Goal: Task Accomplishment & Management: Use online tool/utility

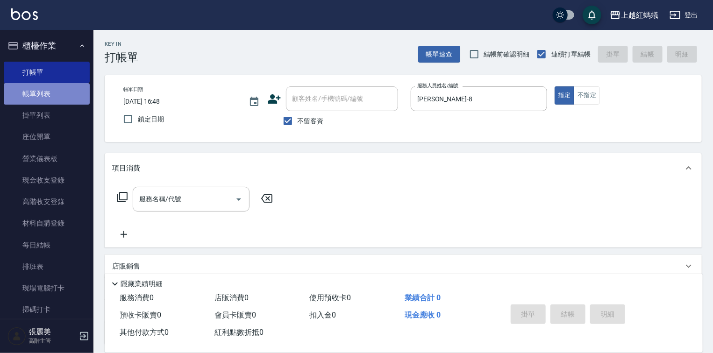
click at [49, 93] on link "帳單列表" at bounding box center [47, 93] width 86 height 21
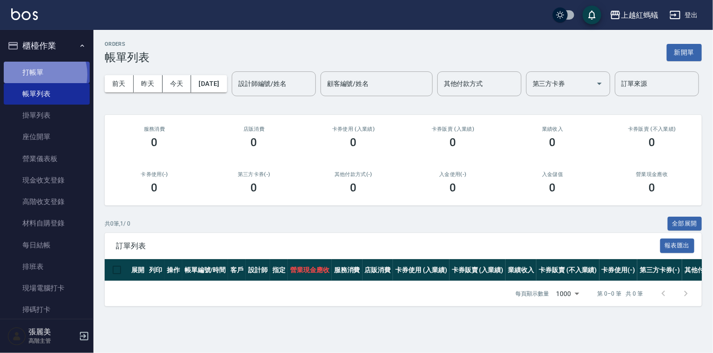
click at [40, 75] on link "打帳單" at bounding box center [47, 72] width 86 height 21
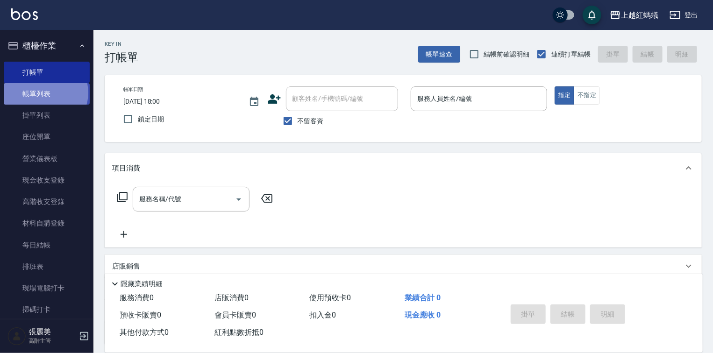
click at [45, 93] on link "帳單列表" at bounding box center [47, 93] width 86 height 21
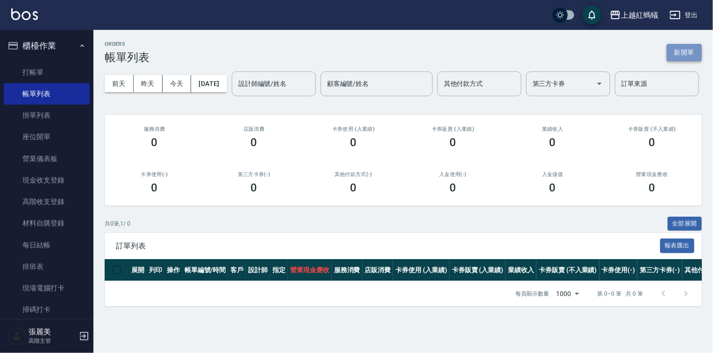
click at [681, 50] on button "新開單" at bounding box center [684, 52] width 35 height 17
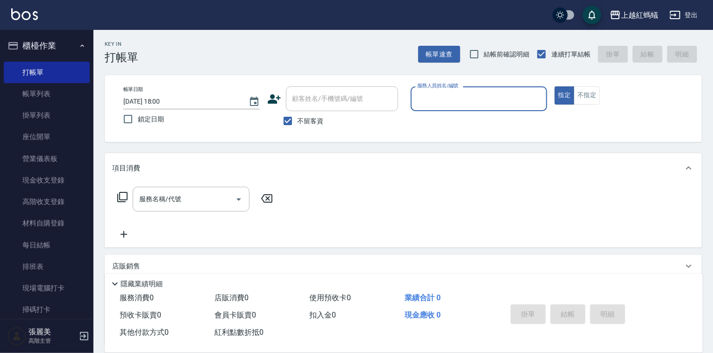
click at [492, 107] on input "服務人員姓名/編號" at bounding box center [479, 99] width 128 height 16
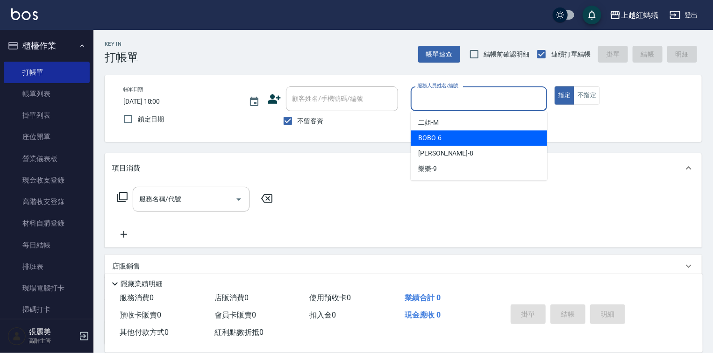
click at [465, 144] on div "BOBO -6" at bounding box center [479, 137] width 136 height 15
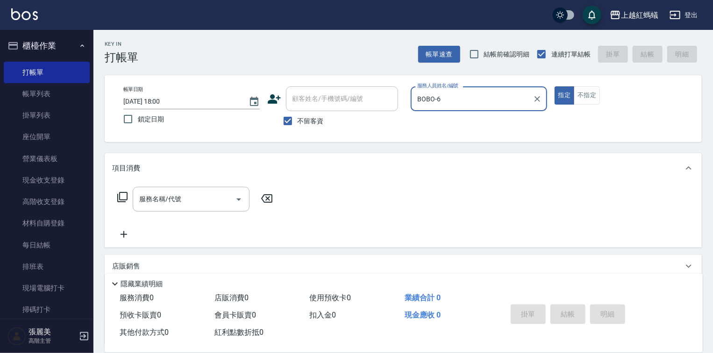
click at [470, 108] on div "BOBO-6 服務人員姓名/編號" at bounding box center [479, 98] width 136 height 25
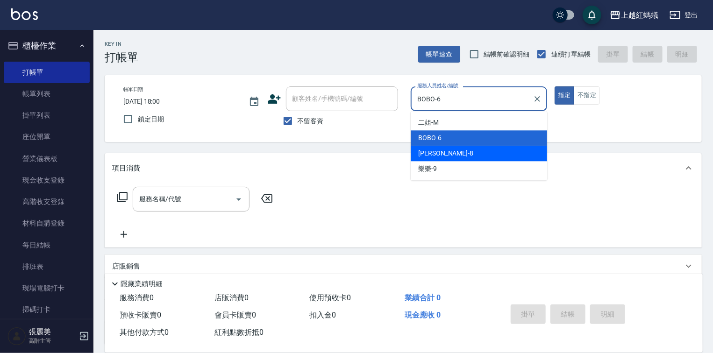
click at [457, 151] on div "[PERSON_NAME] -8" at bounding box center [479, 153] width 136 height 15
type input "[PERSON_NAME]-8"
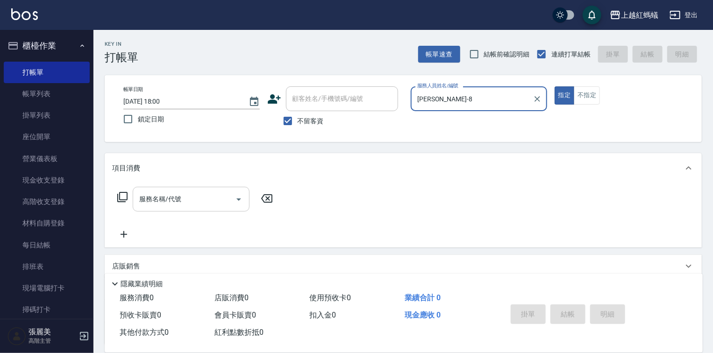
click at [193, 193] on input "服務名稱/代號" at bounding box center [184, 199] width 94 height 16
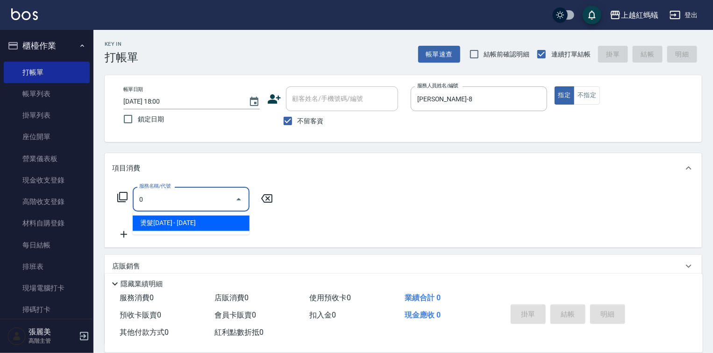
type input "0"
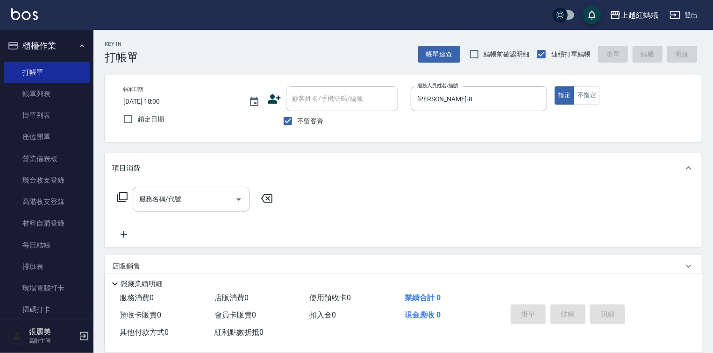
click at [269, 196] on icon at bounding box center [266, 198] width 23 height 11
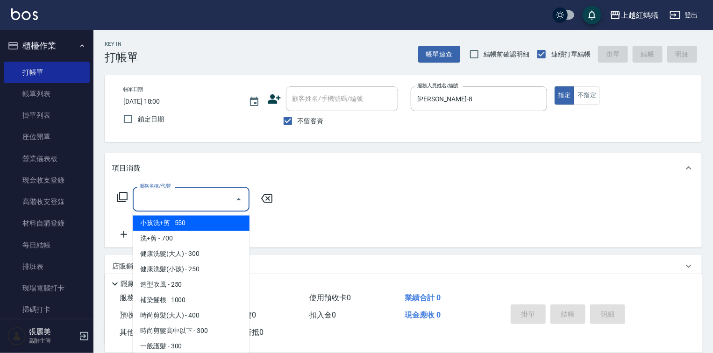
click at [159, 196] on input "服務名稱/代號" at bounding box center [184, 199] width 94 height 16
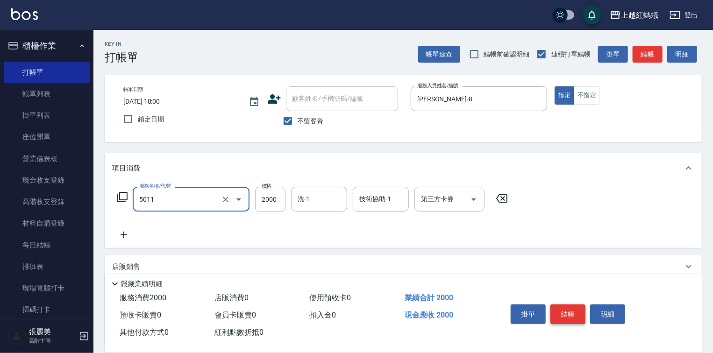
type input "桑多麗燙(短)(5011)"
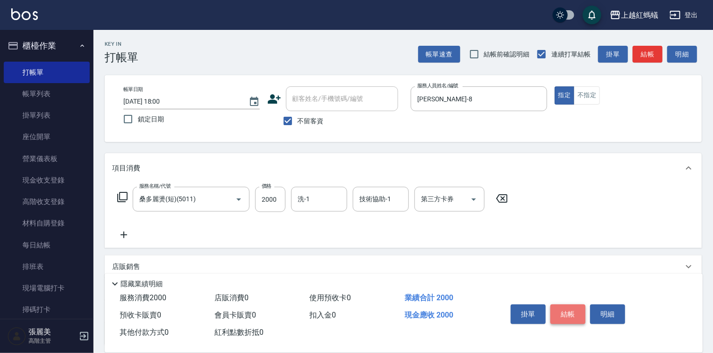
click at [569, 311] on button "結帳" at bounding box center [567, 315] width 35 height 20
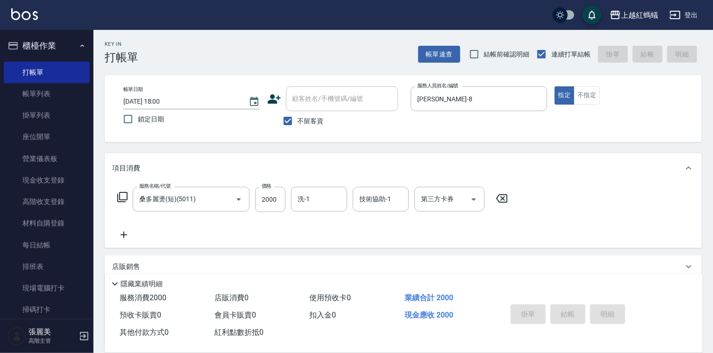
type input "[DATE] 18:01"
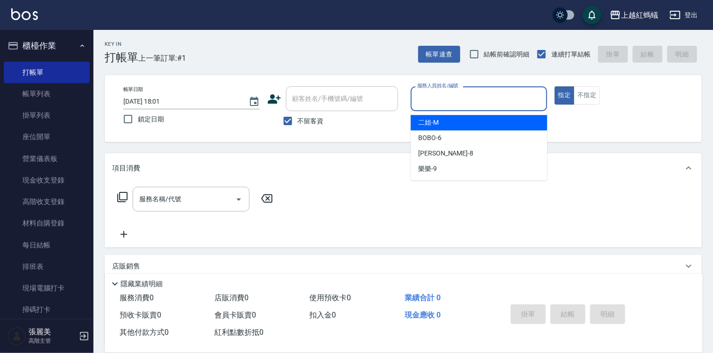
click at [483, 97] on input "服務人員姓名/編號" at bounding box center [479, 99] width 128 height 16
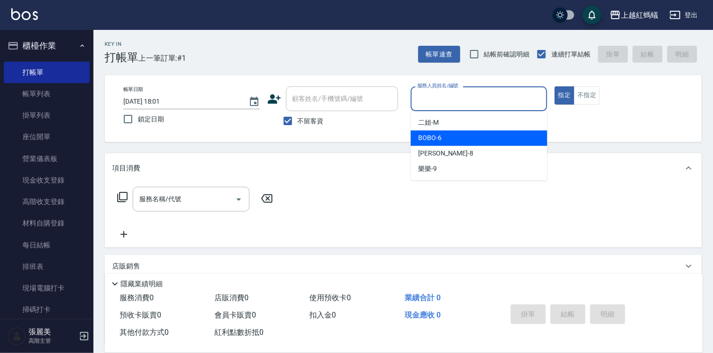
click at [478, 135] on div "BOBO -6" at bounding box center [479, 137] width 136 height 15
type input "BOBO-6"
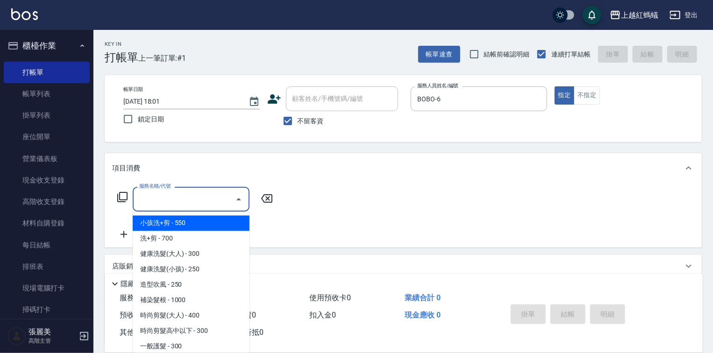
click at [182, 202] on input "服務名稱/代號" at bounding box center [184, 199] width 94 height 16
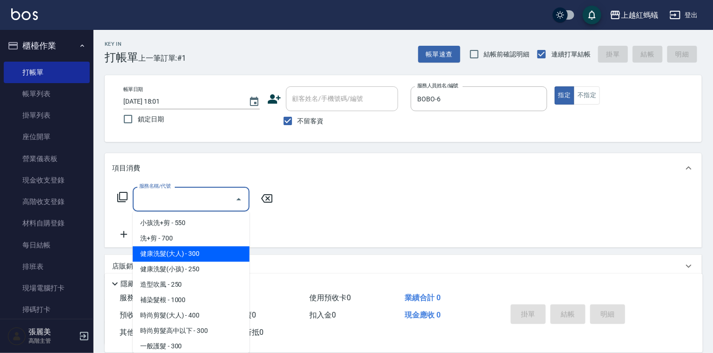
click at [206, 259] on span "健康洗髮(大人) - 300" at bounding box center [191, 254] width 117 height 15
type input "健康洗髮(大人)(201)"
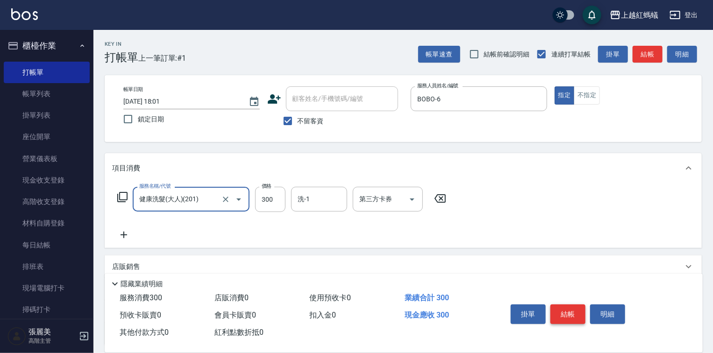
click at [575, 313] on button "結帳" at bounding box center [567, 315] width 35 height 20
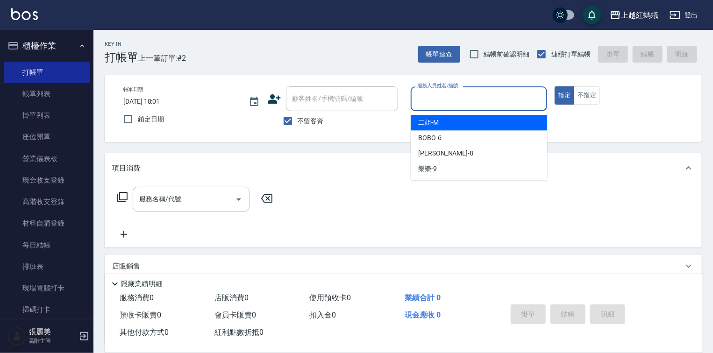
click at [454, 99] on input "服務人員姓名/編號" at bounding box center [479, 99] width 128 height 16
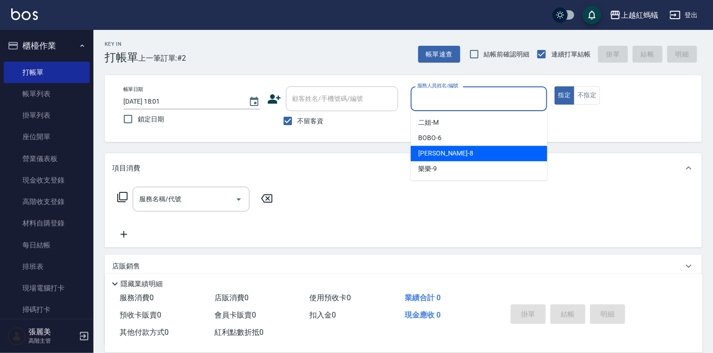
click at [451, 149] on div "[PERSON_NAME] -8" at bounding box center [479, 153] width 136 height 15
type input "[PERSON_NAME]-8"
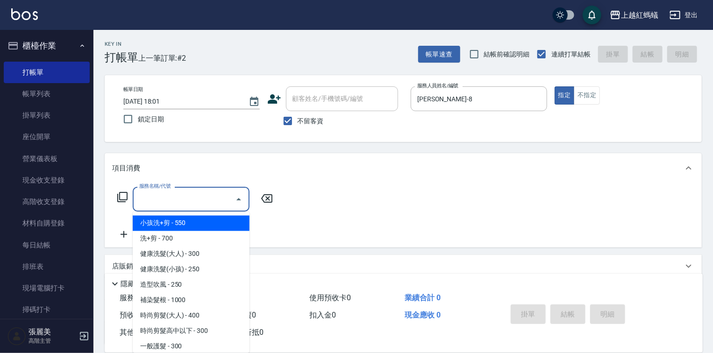
click at [217, 198] on input "服務名稱/代號" at bounding box center [184, 199] width 94 height 16
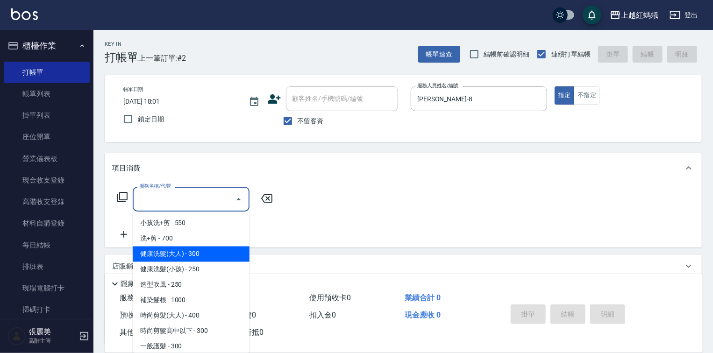
click at [215, 261] on span "健康洗髮(大人) - 300" at bounding box center [191, 254] width 117 height 15
type input "健康洗髮(大人)(201)"
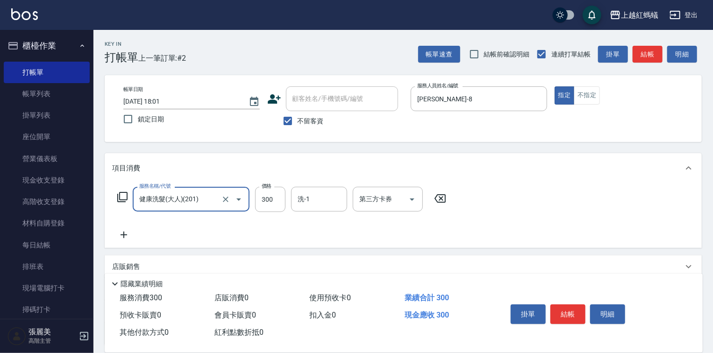
click at [569, 310] on button "結帳" at bounding box center [567, 315] width 35 height 20
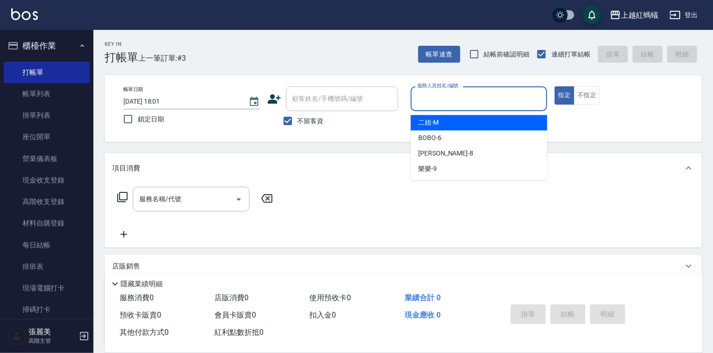
click at [439, 99] on input "服務人員姓名/編號" at bounding box center [479, 99] width 128 height 16
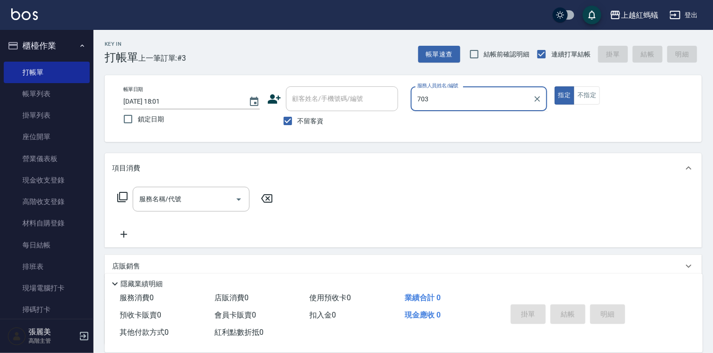
type input "703"
click at [555, 86] on button "指定" at bounding box center [565, 95] width 20 height 18
type button "true"
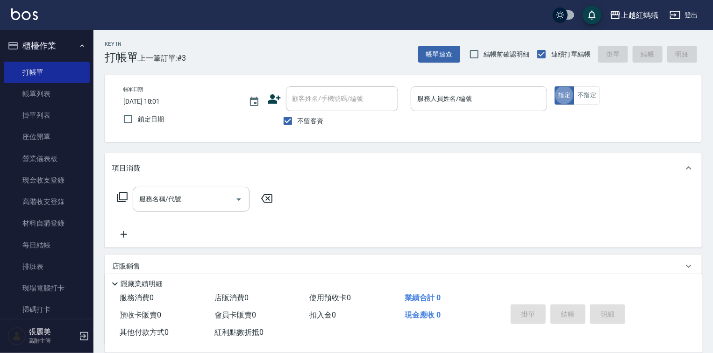
click at [461, 90] on div "服務人員姓名/編號" at bounding box center [479, 98] width 136 height 25
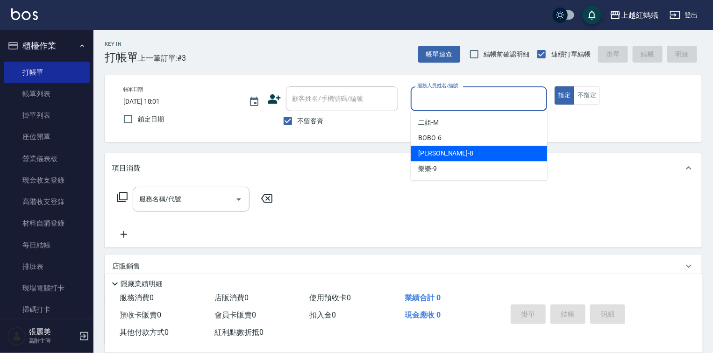
click at [470, 152] on div "[PERSON_NAME] -8" at bounding box center [479, 153] width 136 height 15
type input "[PERSON_NAME]-8"
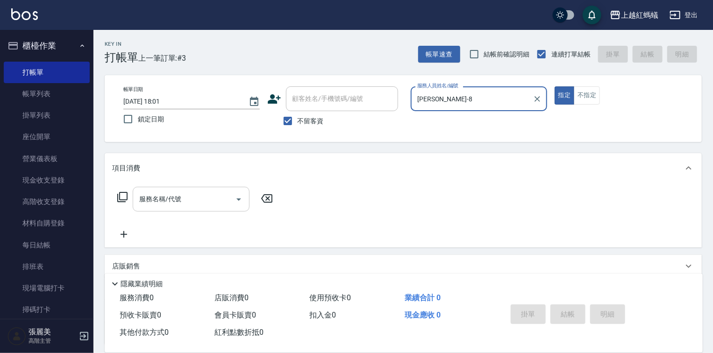
click at [219, 199] on input "服務名稱/代號" at bounding box center [184, 199] width 94 height 16
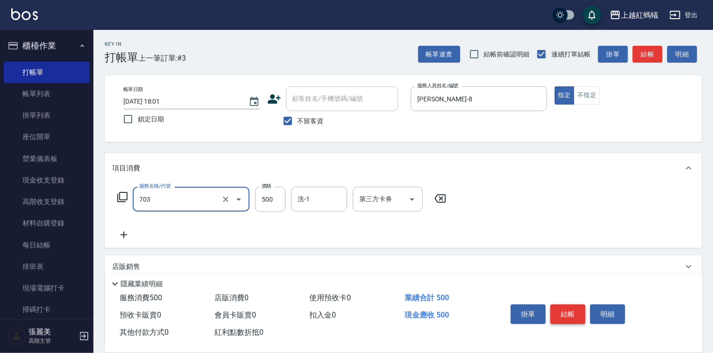
type input "[PERSON_NAME]兩段頭皮養護(703)"
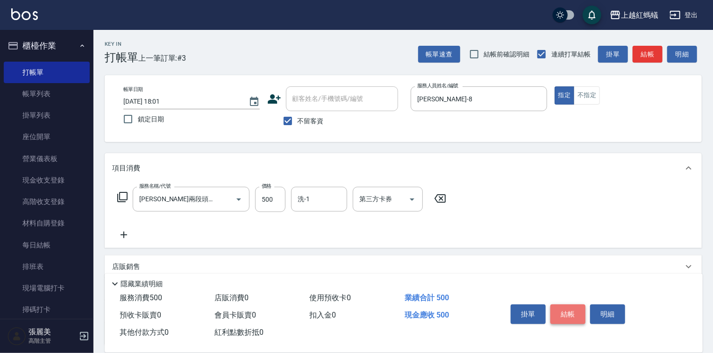
click at [566, 308] on button "結帳" at bounding box center [567, 315] width 35 height 20
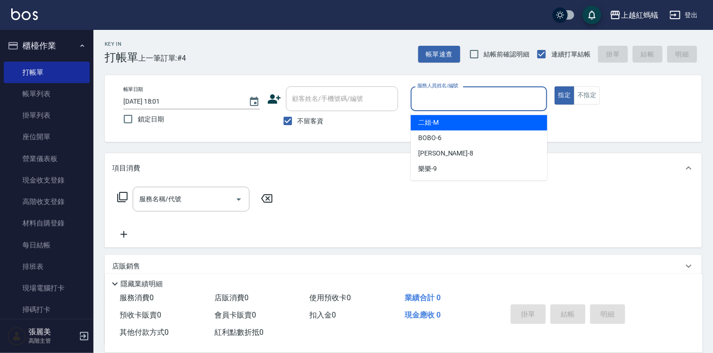
click at [452, 103] on input "服務人員姓名/編號" at bounding box center [479, 99] width 128 height 16
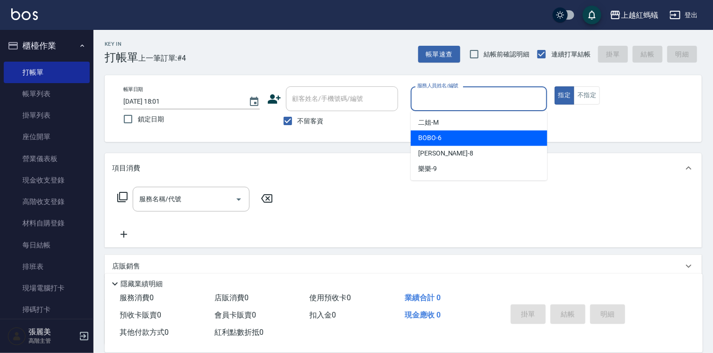
click at [446, 134] on div "BOBO -6" at bounding box center [479, 137] width 136 height 15
type input "BOBO-6"
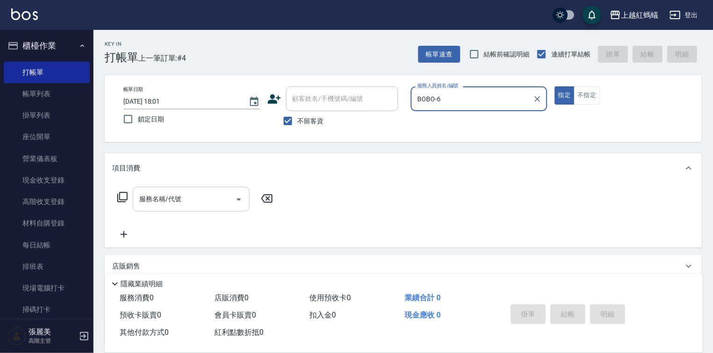
click at [229, 192] on input "服務名稱/代號" at bounding box center [184, 199] width 94 height 16
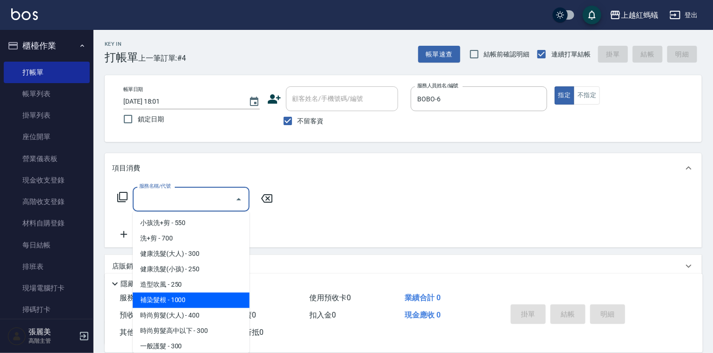
click at [171, 301] on span "補染髮根 - 1000" at bounding box center [191, 300] width 117 height 15
type input "補染髮根(204)"
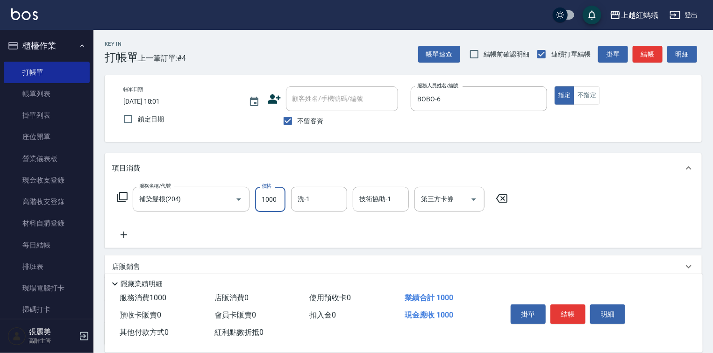
click at [269, 203] on input "1000" at bounding box center [270, 199] width 30 height 25
type input "1100"
click at [579, 314] on button "結帳" at bounding box center [567, 315] width 35 height 20
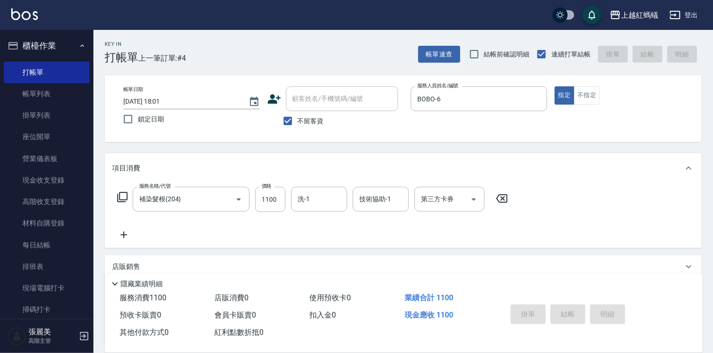
type input "[DATE] 18:02"
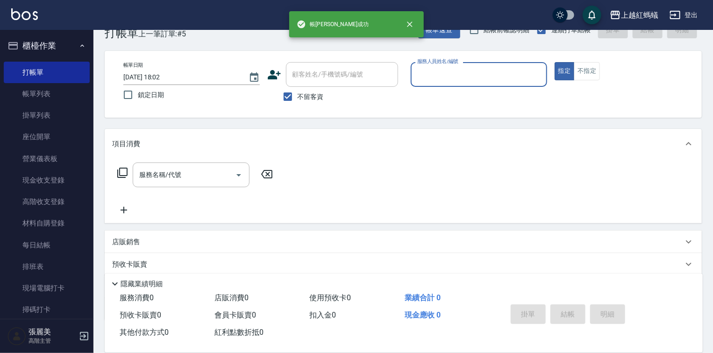
scroll to position [37, 0]
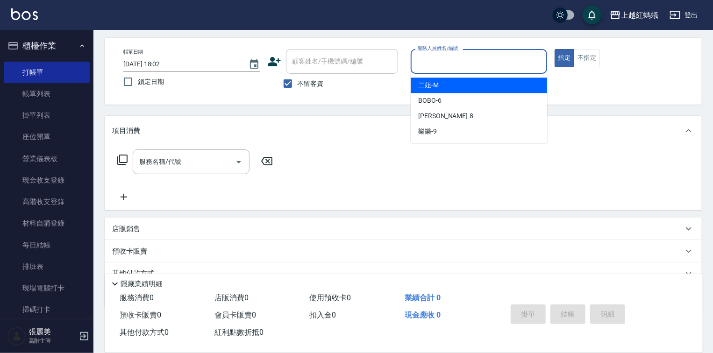
click at [445, 53] on input "服務人員姓名/編號" at bounding box center [479, 61] width 128 height 16
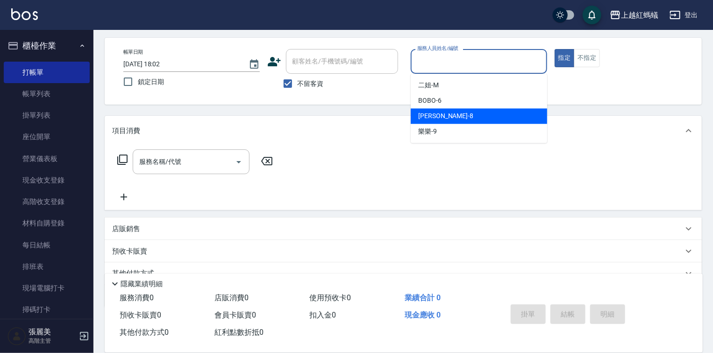
click at [437, 119] on div "[PERSON_NAME] -8" at bounding box center [479, 115] width 136 height 15
type input "[PERSON_NAME]-8"
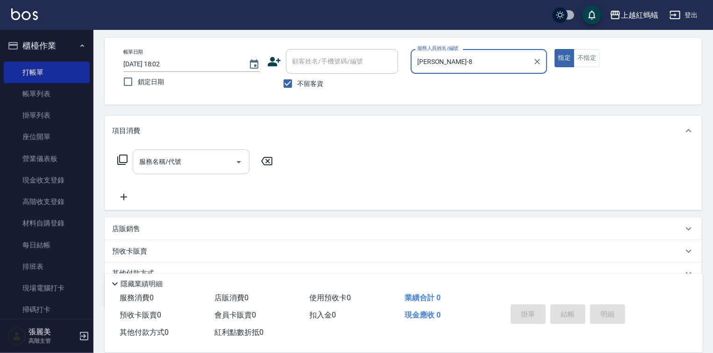
click at [185, 156] on input "服務名稱/代號" at bounding box center [184, 162] width 94 height 16
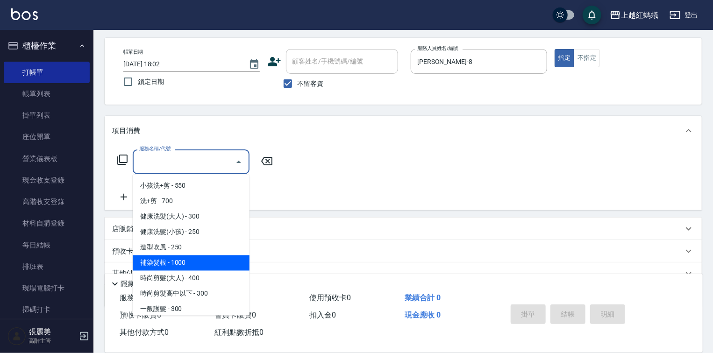
click at [181, 264] on span "補染髮根 - 1000" at bounding box center [191, 263] width 117 height 15
type input "補染髮根(204)"
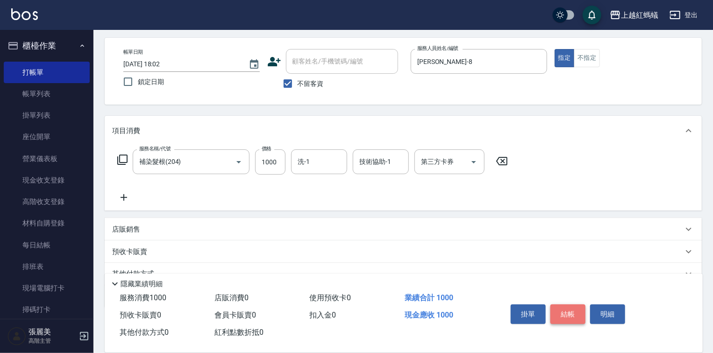
click at [572, 313] on button "結帳" at bounding box center [567, 315] width 35 height 20
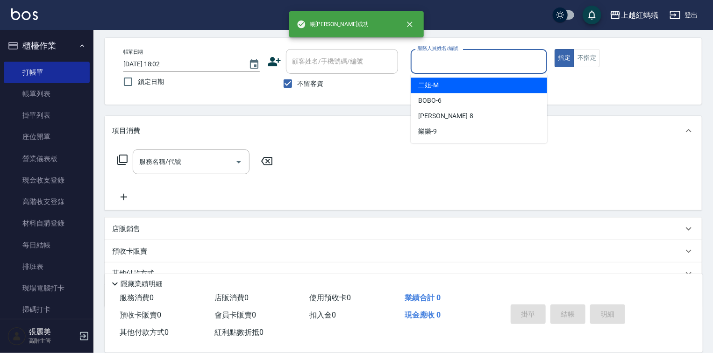
click at [444, 64] on input "服務人員姓名/編號" at bounding box center [479, 61] width 128 height 16
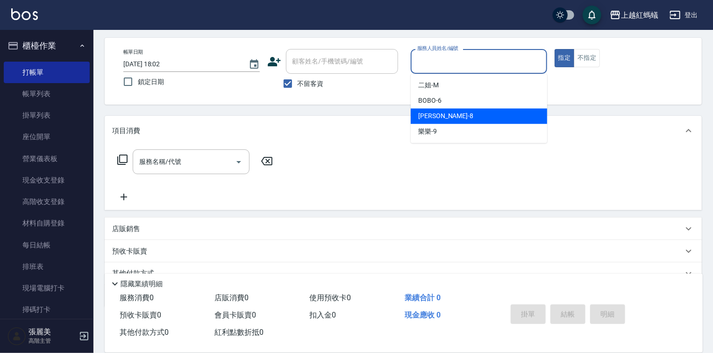
click at [451, 114] on div "[PERSON_NAME] -8" at bounding box center [479, 115] width 136 height 15
type input "[PERSON_NAME]-8"
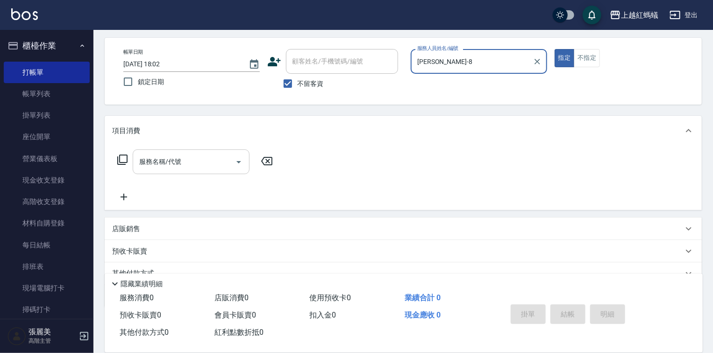
click at [189, 163] on input "服務名稱/代號" at bounding box center [184, 162] width 94 height 16
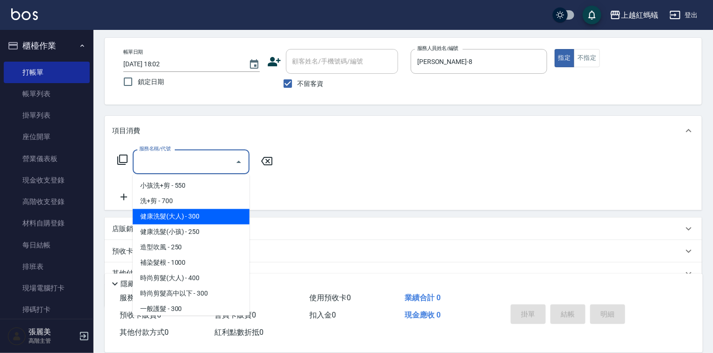
click at [196, 219] on span "健康洗髮(大人) - 300" at bounding box center [191, 216] width 117 height 15
type input "健康洗髮(大人)(201)"
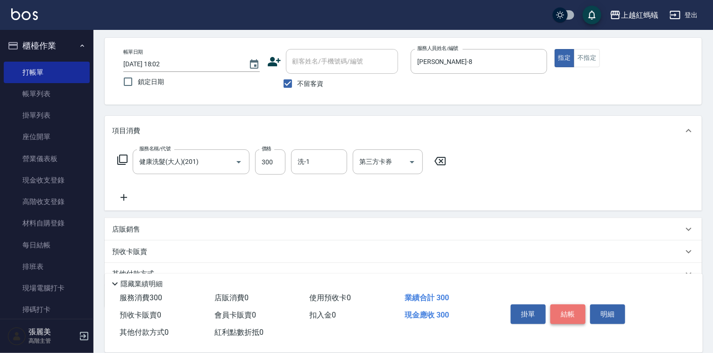
click at [573, 319] on button "結帳" at bounding box center [567, 315] width 35 height 20
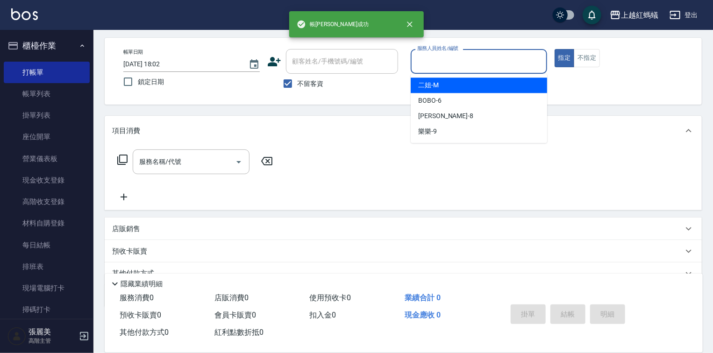
click at [440, 64] on input "服務人員姓名/編號" at bounding box center [479, 61] width 128 height 16
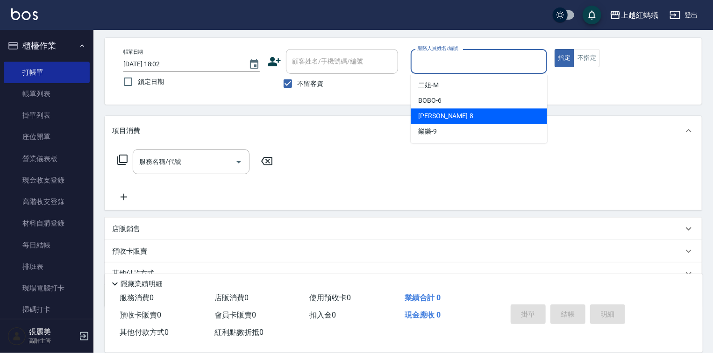
click at [451, 118] on div "[PERSON_NAME] -8" at bounding box center [479, 115] width 136 height 15
type input "[PERSON_NAME]-8"
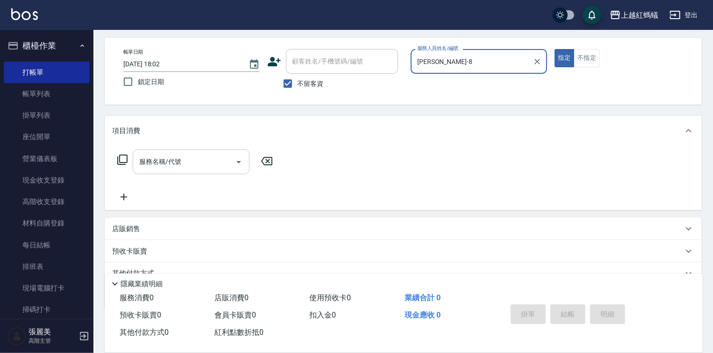
click at [199, 151] on div "服務名稱/代號" at bounding box center [191, 162] width 117 height 25
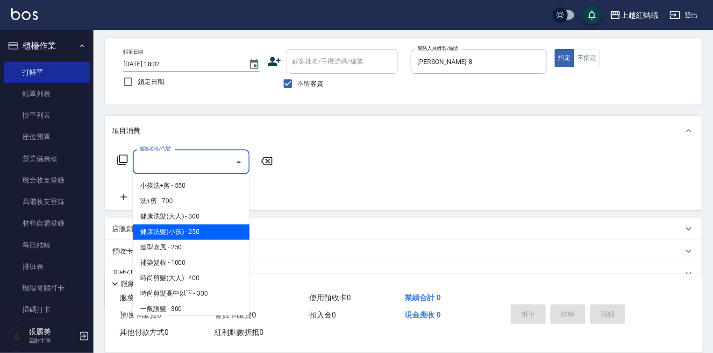
click at [206, 228] on span "健康洗髮(小孩) - 250" at bounding box center [191, 232] width 117 height 15
type input "健康洗髮(小孩)(202)"
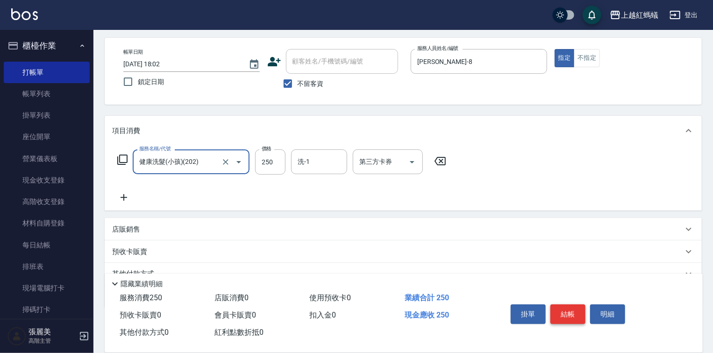
click at [565, 311] on button "結帳" at bounding box center [567, 315] width 35 height 20
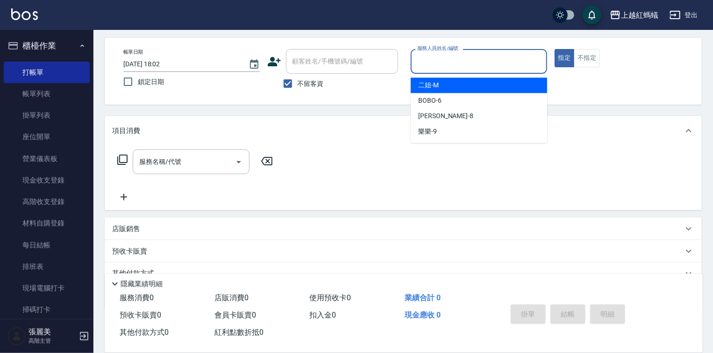
click at [453, 60] on input "服務人員姓名/編號" at bounding box center [479, 61] width 128 height 16
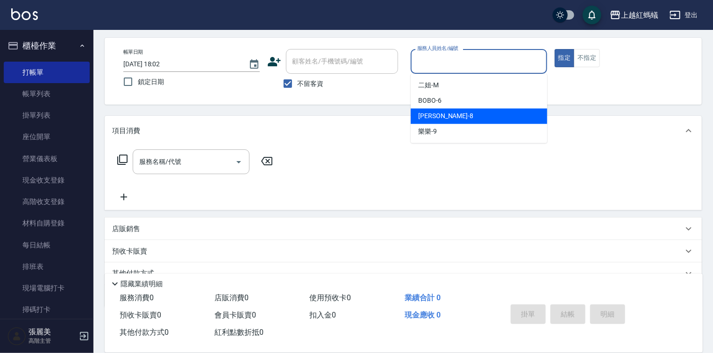
click at [447, 120] on div "[PERSON_NAME] -8" at bounding box center [479, 115] width 136 height 15
type input "[PERSON_NAME]-8"
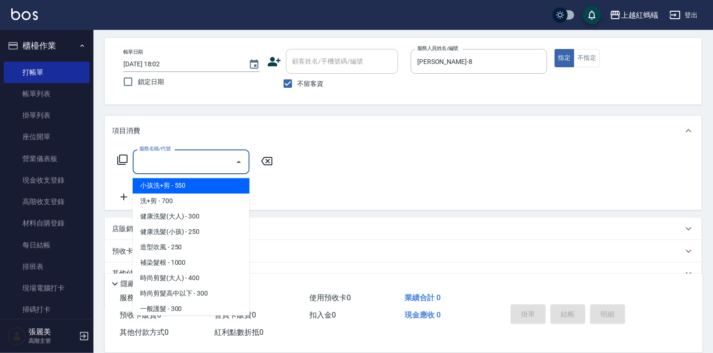
click at [214, 159] on input "服務名稱/代號" at bounding box center [184, 162] width 94 height 16
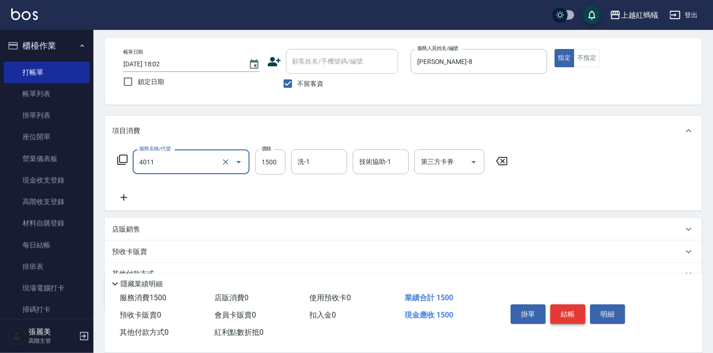
type input "花粉染髮(短)(4011)"
click at [578, 307] on button "結帳" at bounding box center [567, 315] width 35 height 20
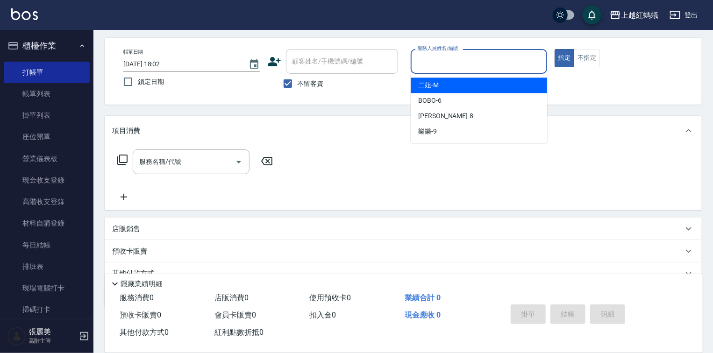
click at [456, 56] on input "服務人員姓名/編號" at bounding box center [479, 61] width 128 height 16
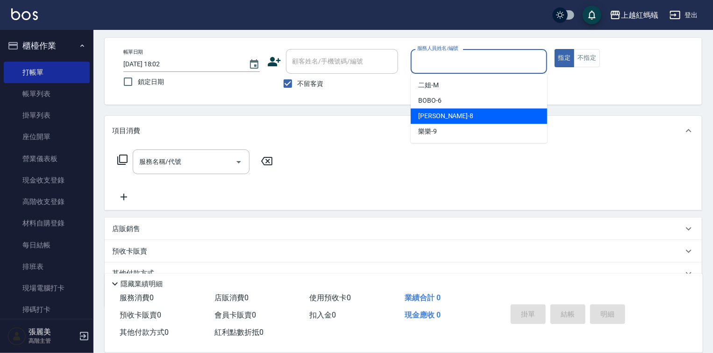
click at [455, 114] on div "[PERSON_NAME] -8" at bounding box center [479, 115] width 136 height 15
type input "[PERSON_NAME]-8"
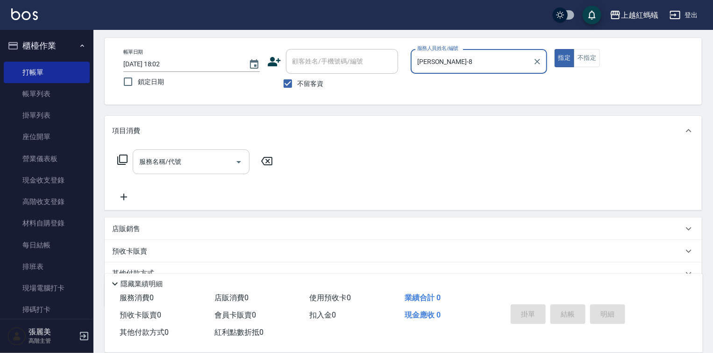
click at [203, 151] on div "服務名稱/代號" at bounding box center [191, 162] width 117 height 25
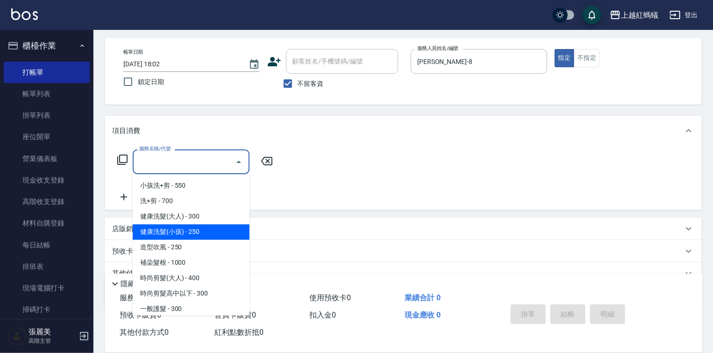
click at [191, 231] on span "健康洗髮(小孩) - 250" at bounding box center [191, 232] width 117 height 15
type input "健康洗髮(小孩)(202)"
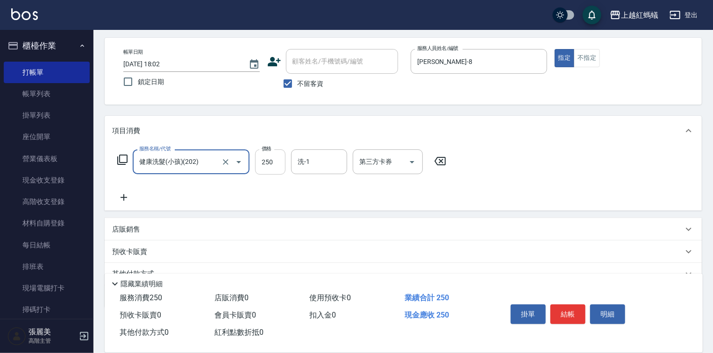
click at [280, 164] on input "250" at bounding box center [270, 162] width 30 height 25
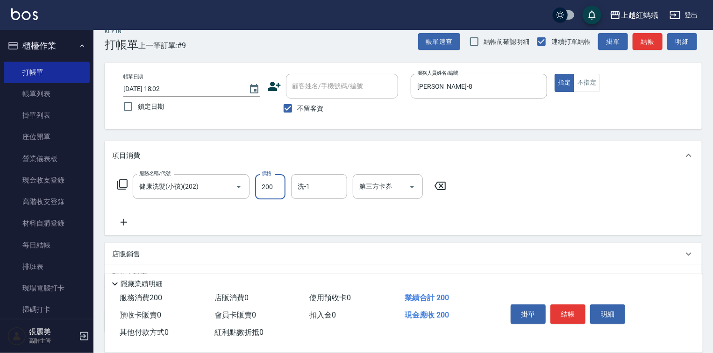
scroll to position [0, 0]
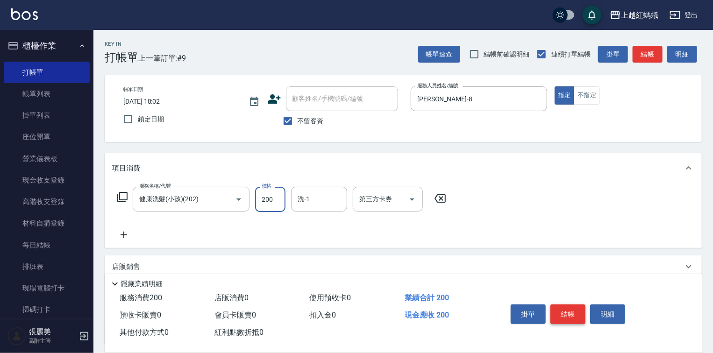
type input "200"
click at [565, 315] on button "結帳" at bounding box center [567, 315] width 35 height 20
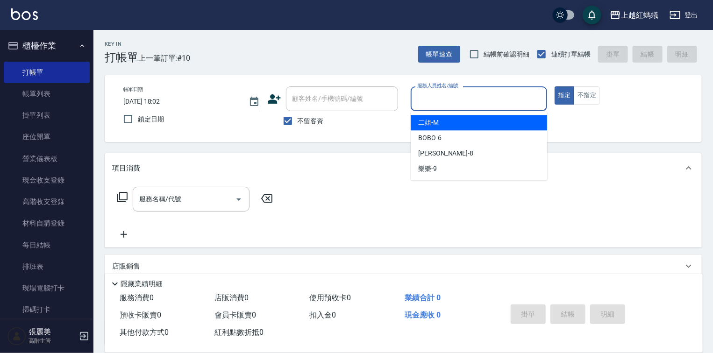
click at [443, 99] on input "服務人員姓名/編號" at bounding box center [479, 99] width 128 height 16
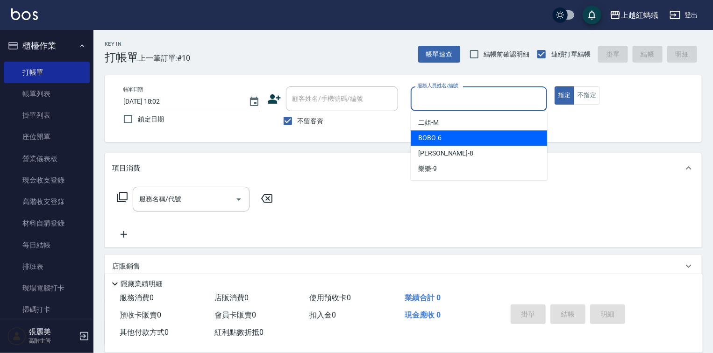
click at [460, 138] on div "BOBO -6" at bounding box center [479, 137] width 136 height 15
type input "BOBO-6"
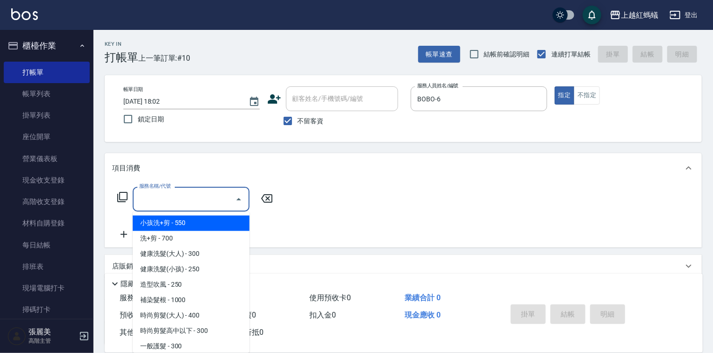
click at [211, 200] on input "服務名稱/代號" at bounding box center [184, 199] width 94 height 16
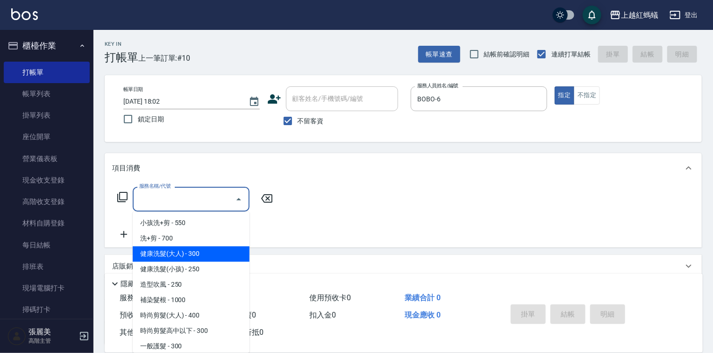
click at [217, 252] on span "健康洗髮(大人) - 300" at bounding box center [191, 254] width 117 height 15
type input "健康洗髮(大人)(201)"
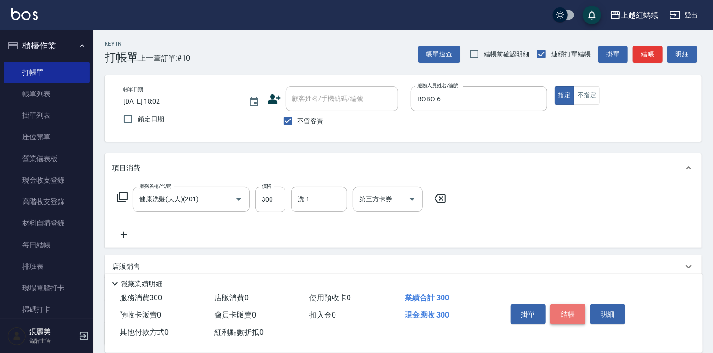
click at [570, 315] on button "結帳" at bounding box center [567, 315] width 35 height 20
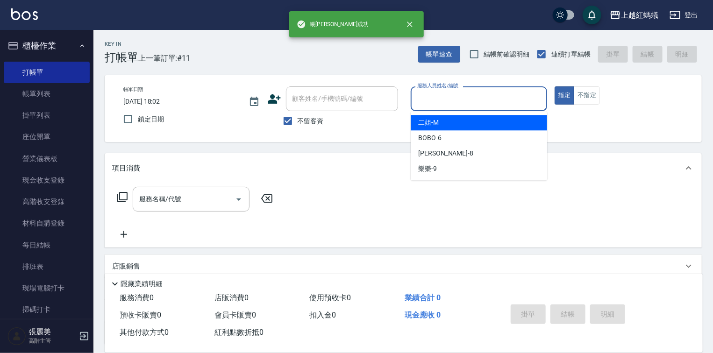
click at [422, 105] on input "服務人員姓名/編號" at bounding box center [479, 99] width 128 height 16
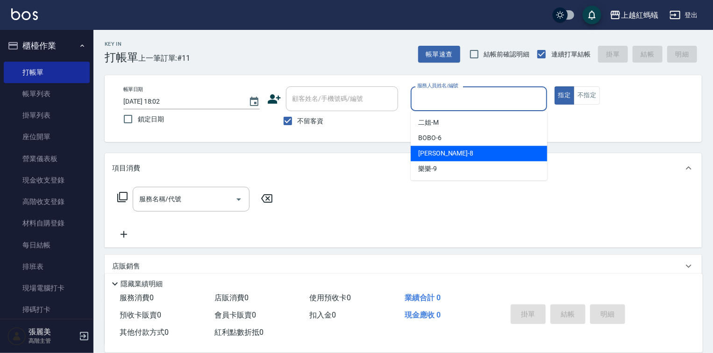
click at [432, 153] on span "[PERSON_NAME] -8" at bounding box center [445, 154] width 55 height 10
type input "[PERSON_NAME]-8"
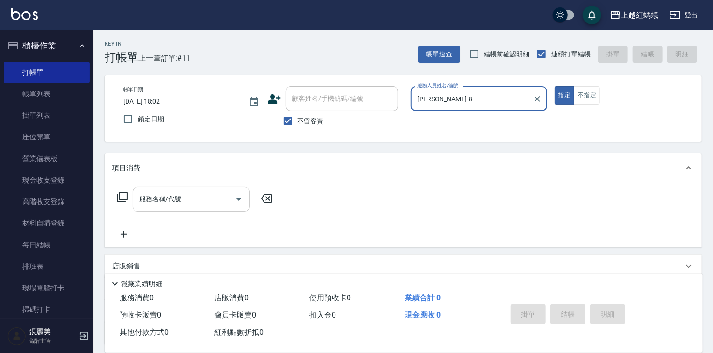
click at [204, 187] on div "服務名稱/代號" at bounding box center [191, 199] width 117 height 25
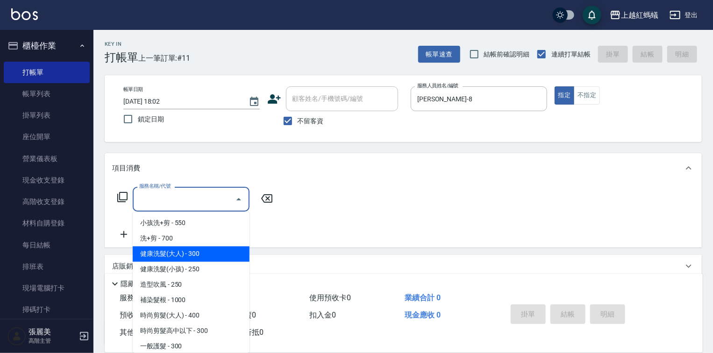
click at [230, 257] on span "健康洗髮(大人) - 300" at bounding box center [191, 254] width 117 height 15
type input "健康洗髮(大人)(201)"
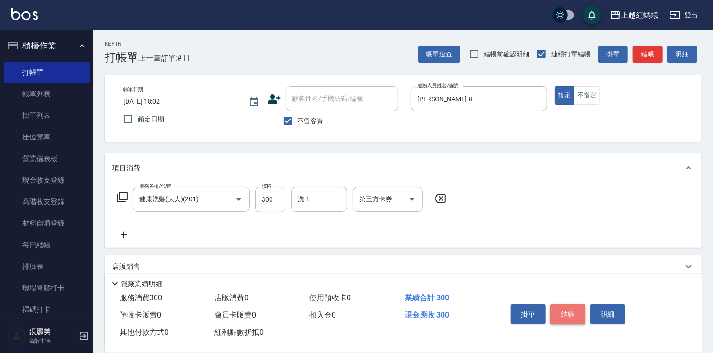
drag, startPoint x: 572, startPoint y: 307, endPoint x: 570, endPoint y: 297, distance: 10.4
click at [572, 307] on button "結帳" at bounding box center [567, 315] width 35 height 20
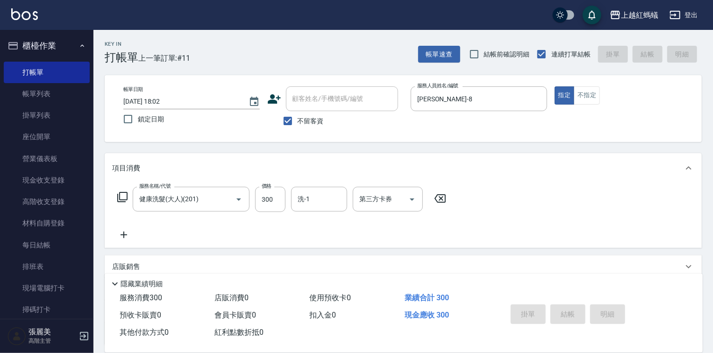
type input "[DATE] 18:03"
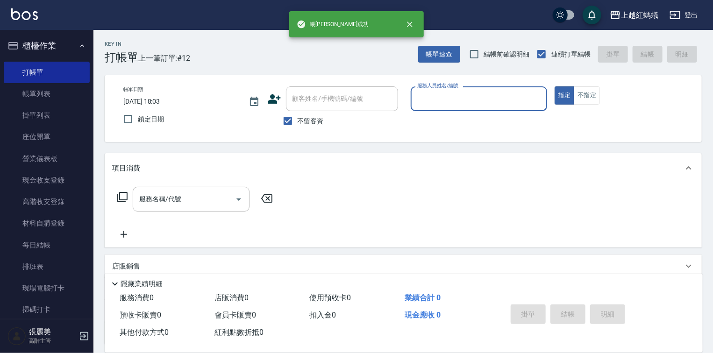
click at [440, 97] on input "服務人員姓名/編號" at bounding box center [479, 99] width 128 height 16
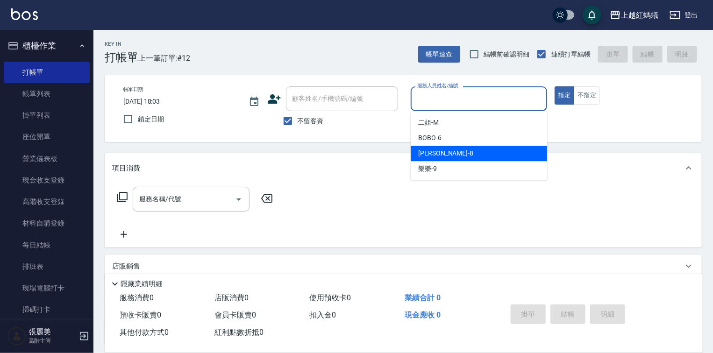
click at [459, 154] on div "[PERSON_NAME] -8" at bounding box center [479, 153] width 136 height 15
type input "[PERSON_NAME]-8"
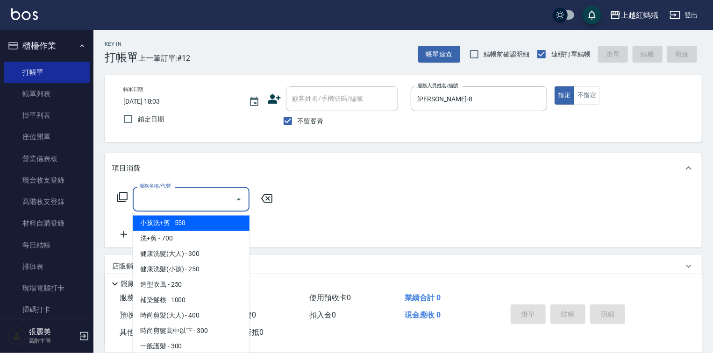
click at [206, 200] on input "服務名稱/代號" at bounding box center [184, 199] width 94 height 16
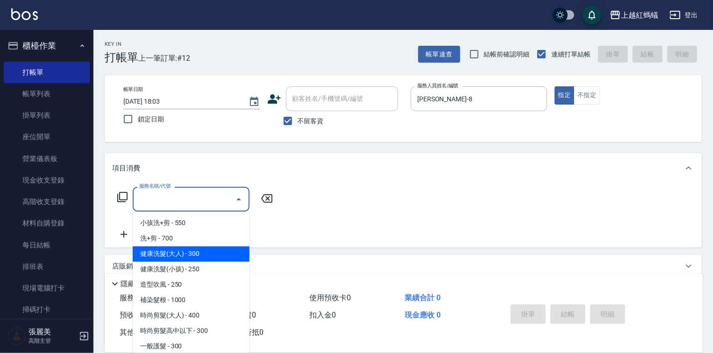
click at [211, 256] on span "健康洗髮(大人) - 300" at bounding box center [191, 254] width 117 height 15
type input "健康洗髮(大人)(201)"
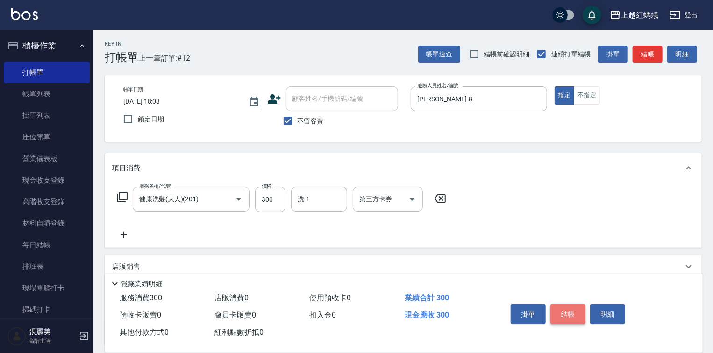
click at [572, 307] on button "結帳" at bounding box center [567, 315] width 35 height 20
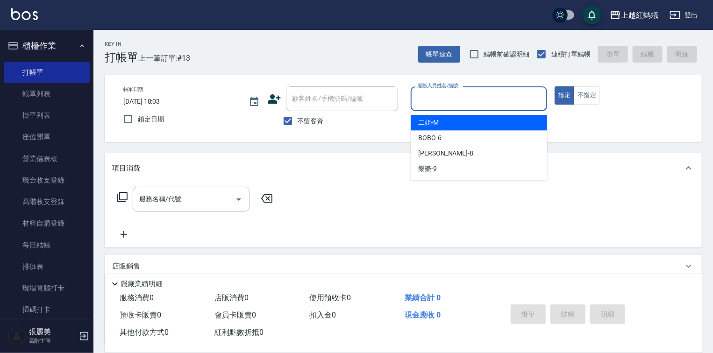
click at [444, 105] on input "服務人員姓名/編號" at bounding box center [479, 99] width 128 height 16
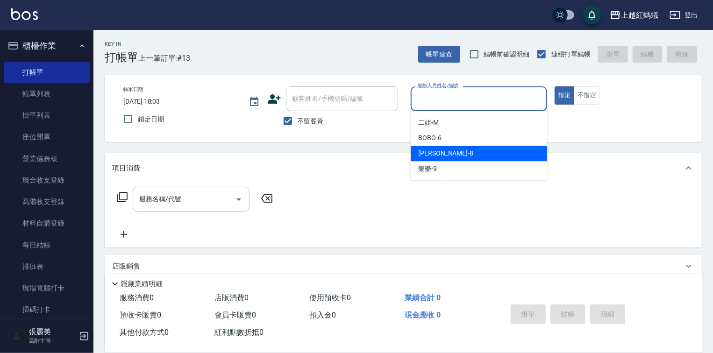
click at [447, 155] on div "[PERSON_NAME] -8" at bounding box center [479, 153] width 136 height 15
type input "[PERSON_NAME]-8"
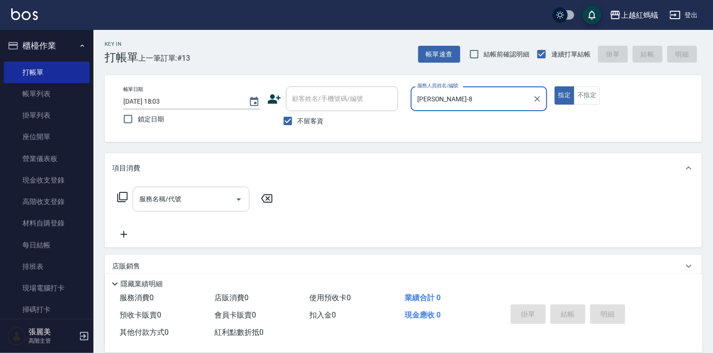
click at [185, 202] on input "服務名稱/代號" at bounding box center [184, 199] width 94 height 16
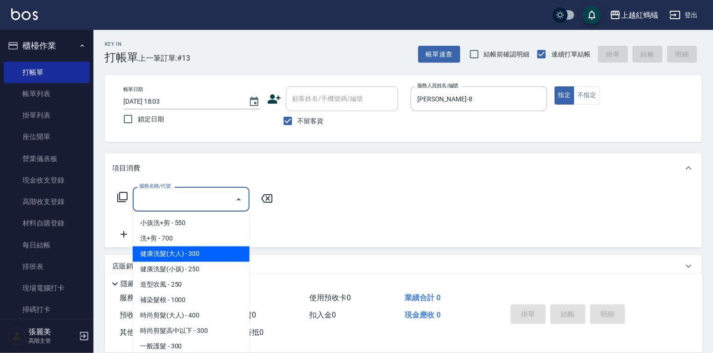
drag, startPoint x: 204, startPoint y: 258, endPoint x: 215, endPoint y: 257, distance: 11.8
click at [204, 258] on span "健康洗髮(大人) - 300" at bounding box center [191, 254] width 117 height 15
type input "健康洗髮(大人)(201)"
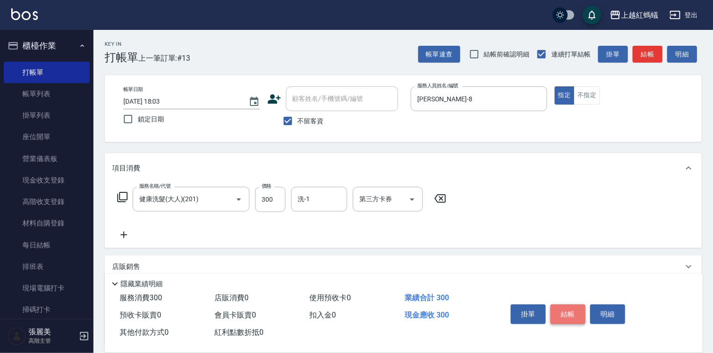
click at [570, 314] on button "結帳" at bounding box center [567, 315] width 35 height 20
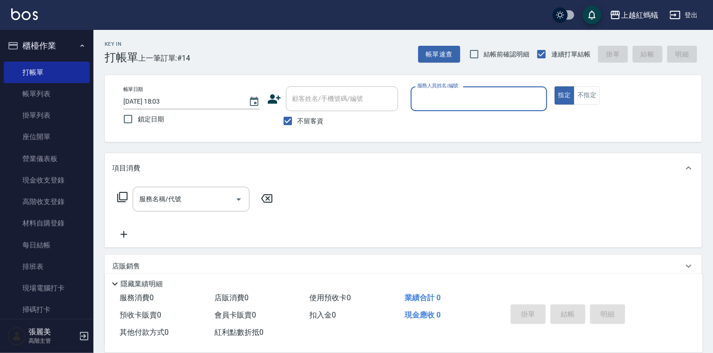
click at [422, 108] on div "服務人員姓名/編號" at bounding box center [479, 98] width 136 height 25
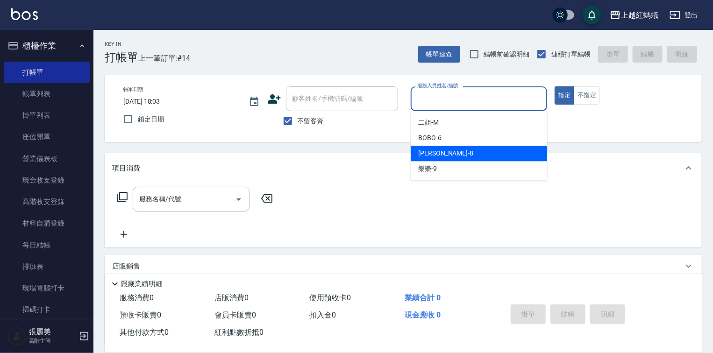
click at [442, 153] on div "[PERSON_NAME] -8" at bounding box center [479, 153] width 136 height 15
type input "[PERSON_NAME]-8"
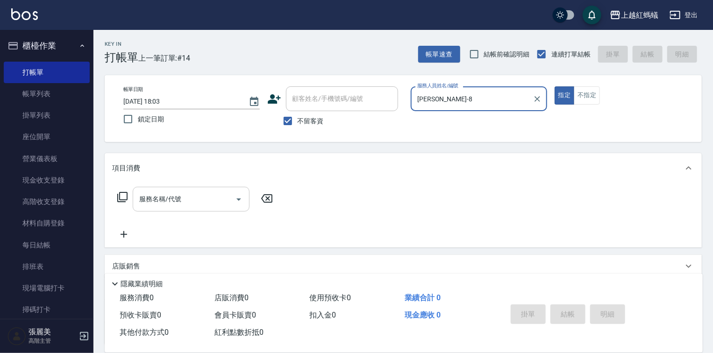
click at [210, 202] on input "服務名稱/代號" at bounding box center [184, 199] width 94 height 16
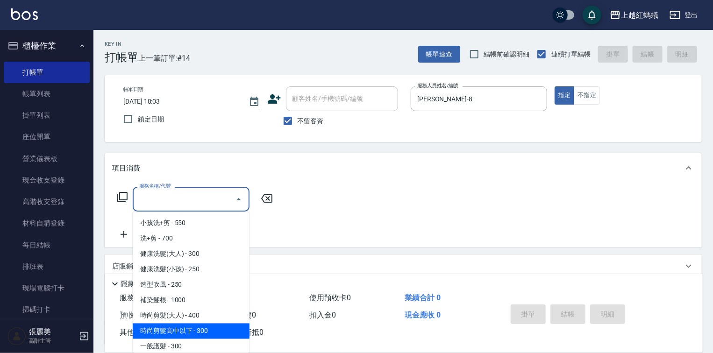
click at [217, 324] on span "時尚剪髮高中以下 - 300" at bounding box center [191, 331] width 117 height 15
type input "時尚剪髮高中以下(302)"
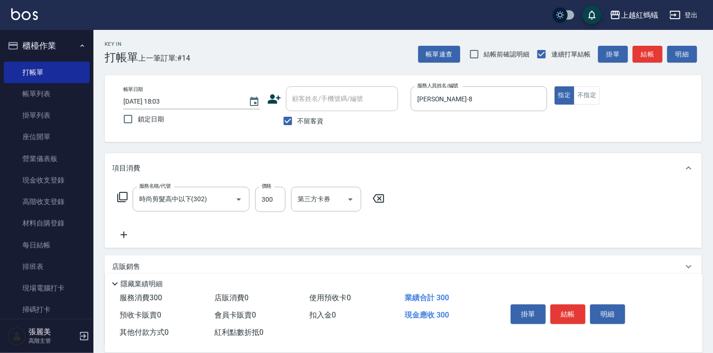
click at [381, 196] on icon at bounding box center [378, 198] width 23 height 11
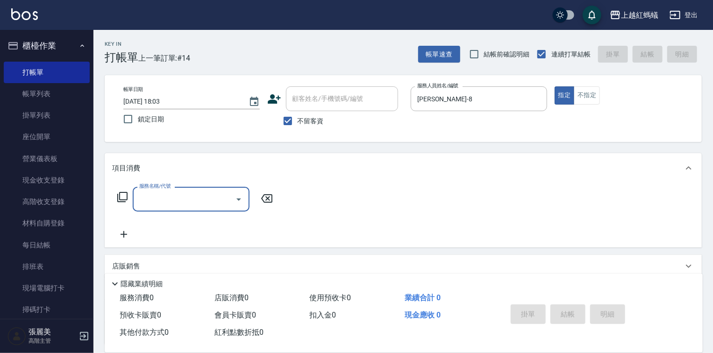
click at [179, 192] on input "服務名稱/代號" at bounding box center [184, 199] width 94 height 16
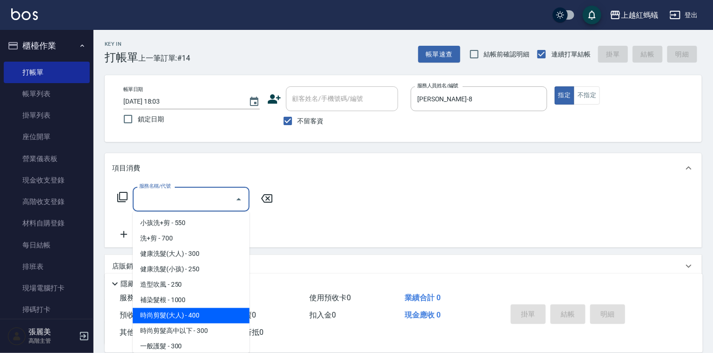
click at [183, 315] on span "時尚剪髮(大人) - 400" at bounding box center [191, 315] width 117 height 15
type input "時尚剪髮(大人)(301)"
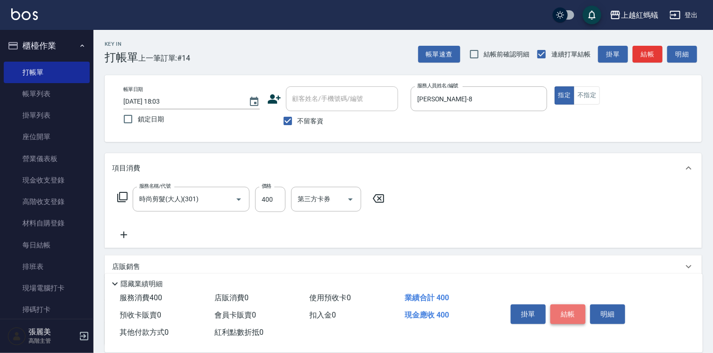
click at [565, 314] on button "結帳" at bounding box center [567, 315] width 35 height 20
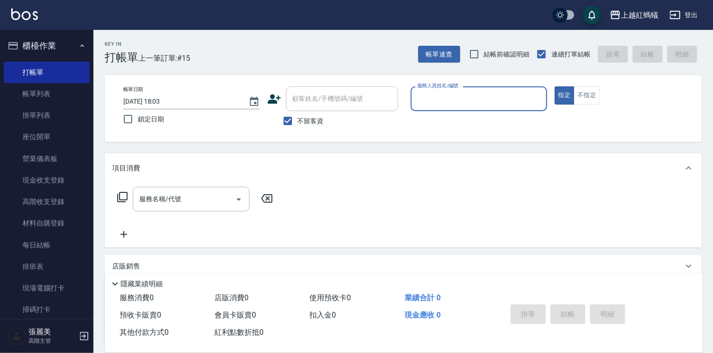
click at [441, 105] on input "服務人員姓名/編號" at bounding box center [479, 99] width 128 height 16
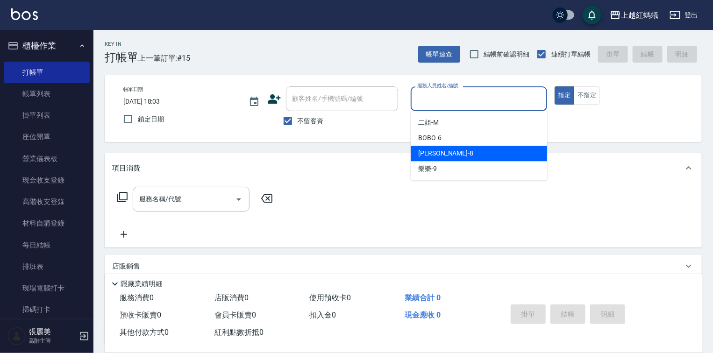
click at [449, 153] on div "[PERSON_NAME] -8" at bounding box center [479, 153] width 136 height 15
type input "[PERSON_NAME]-8"
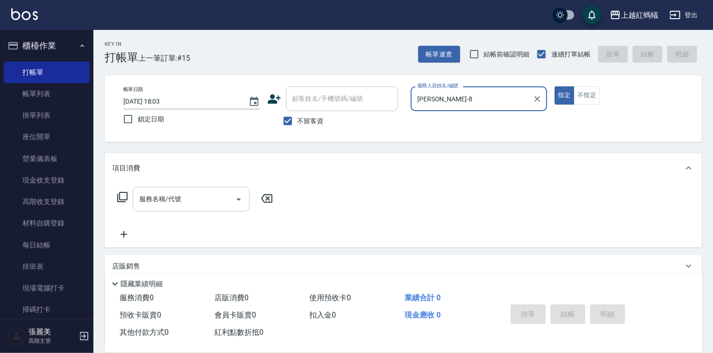
click at [181, 202] on input "服務名稱/代號" at bounding box center [184, 199] width 94 height 16
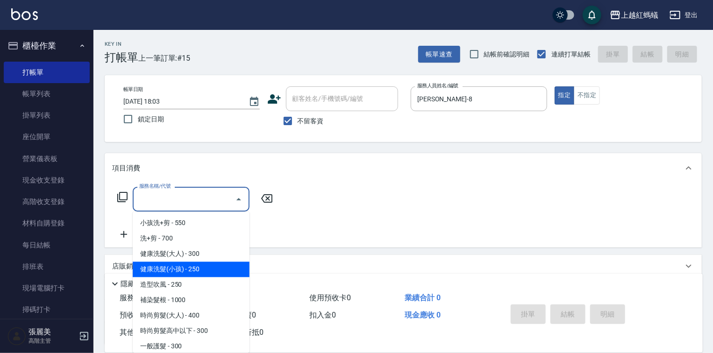
click at [204, 271] on span "健康洗髮(小孩) - 250" at bounding box center [191, 269] width 117 height 15
type input "健康洗髮(小孩)(202)"
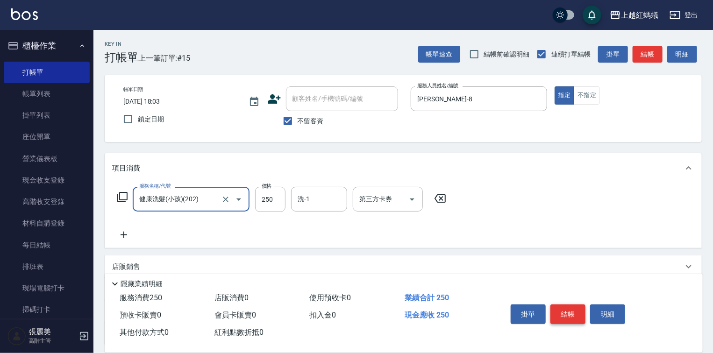
click at [570, 312] on button "結帳" at bounding box center [567, 315] width 35 height 20
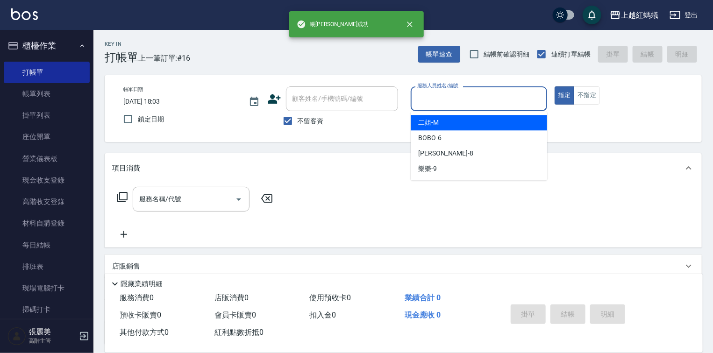
drag, startPoint x: 480, startPoint y: 99, endPoint x: 476, endPoint y: 112, distance: 14.1
click at [480, 100] on input "服務人員姓名/編號" at bounding box center [479, 99] width 128 height 16
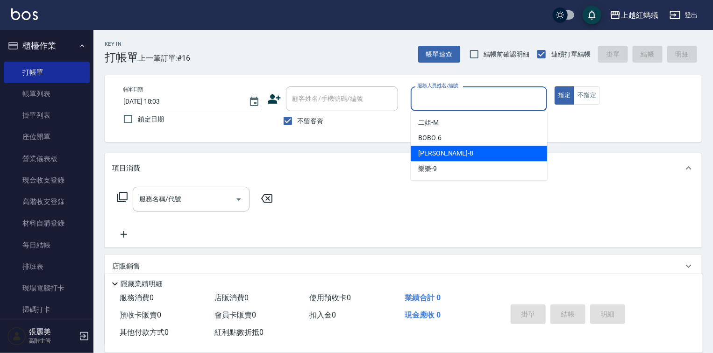
click at [458, 151] on div "[PERSON_NAME] -8" at bounding box center [479, 153] width 136 height 15
type input "[PERSON_NAME]-8"
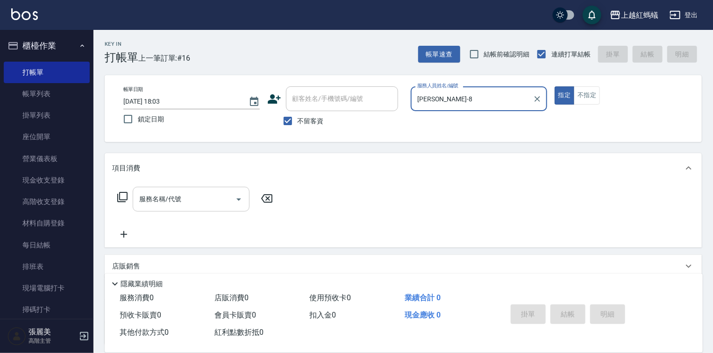
click at [207, 204] on input "服務名稱/代號" at bounding box center [184, 199] width 94 height 16
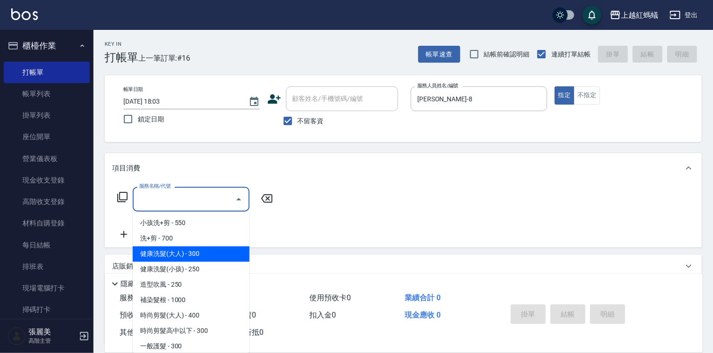
click at [210, 255] on span "健康洗髮(大人) - 300" at bounding box center [191, 254] width 117 height 15
type input "健康洗髮(大人)(201)"
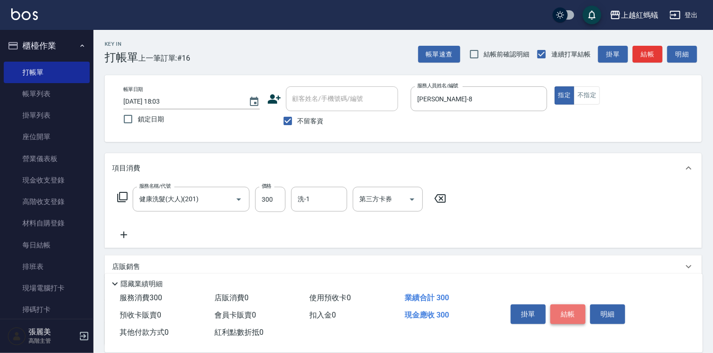
click at [566, 315] on button "結帳" at bounding box center [567, 315] width 35 height 20
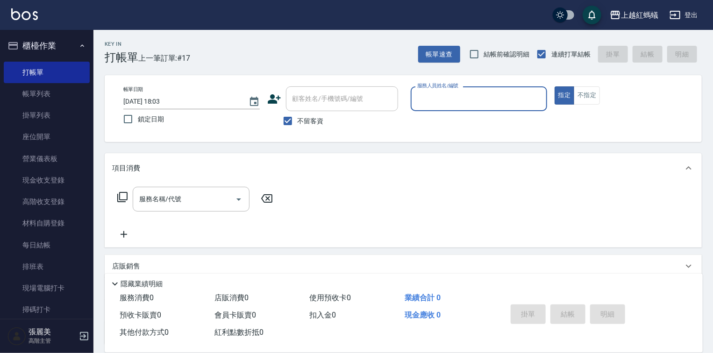
click at [488, 100] on input "服務人員姓名/編號" at bounding box center [479, 99] width 128 height 16
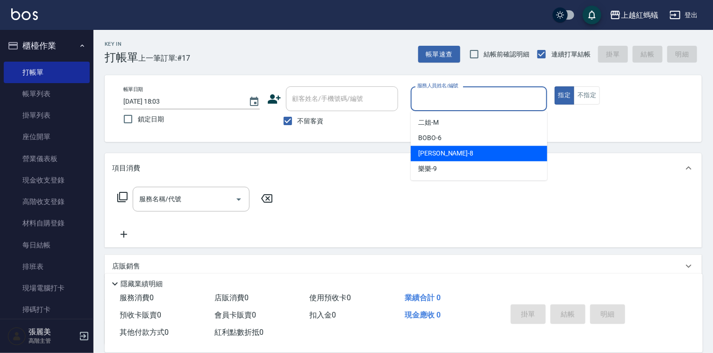
click at [456, 151] on div "[PERSON_NAME] -8" at bounding box center [479, 153] width 136 height 15
type input "[PERSON_NAME]-8"
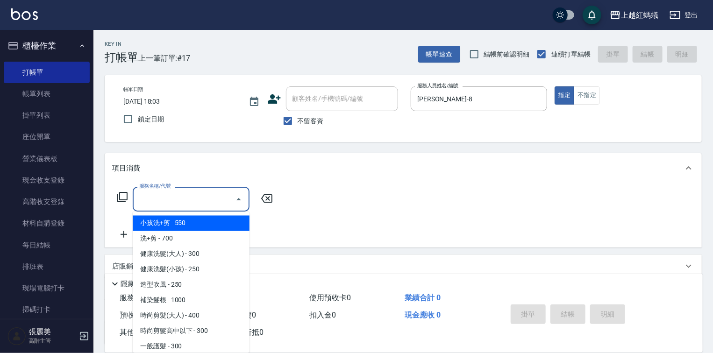
click at [200, 198] on input "服務名稱/代號" at bounding box center [184, 199] width 94 height 16
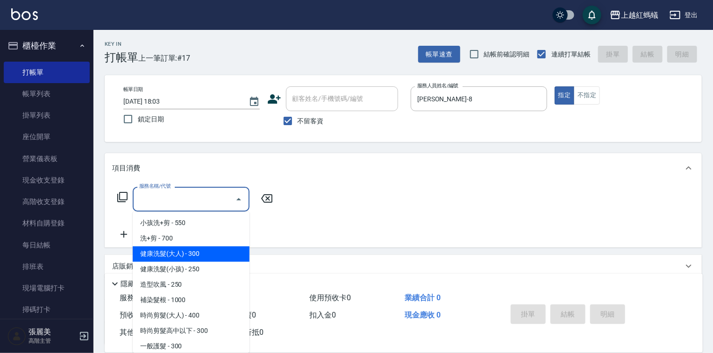
click at [236, 249] on span "健康洗髮(大人) - 300" at bounding box center [191, 254] width 117 height 15
type input "健康洗髮(大人)(201)"
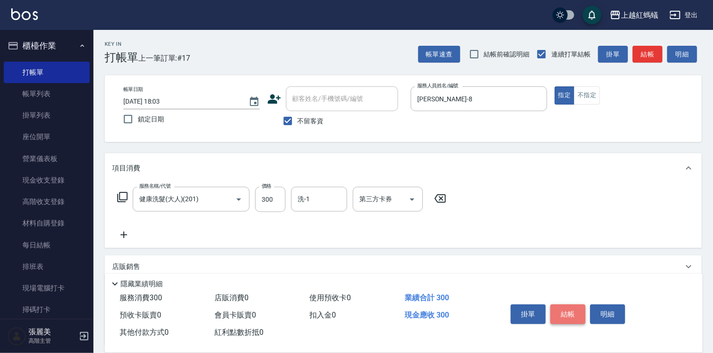
click at [572, 309] on button "結帳" at bounding box center [567, 315] width 35 height 20
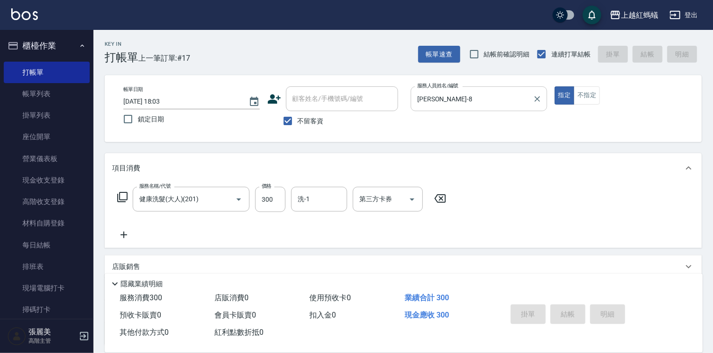
type input "[DATE] 18:04"
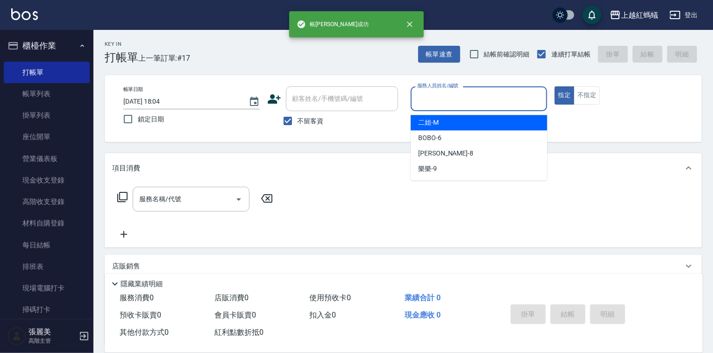
drag, startPoint x: 439, startPoint y: 98, endPoint x: 445, endPoint y: 146, distance: 48.9
click at [439, 98] on input "服務人員姓名/編號" at bounding box center [479, 99] width 128 height 16
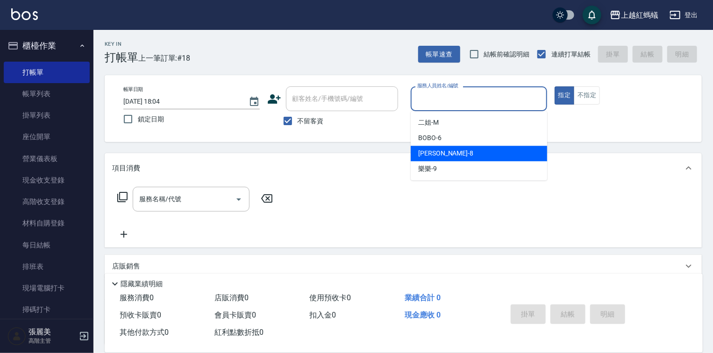
click at [445, 155] on div "[PERSON_NAME] -8" at bounding box center [479, 153] width 136 height 15
type input "[PERSON_NAME]-8"
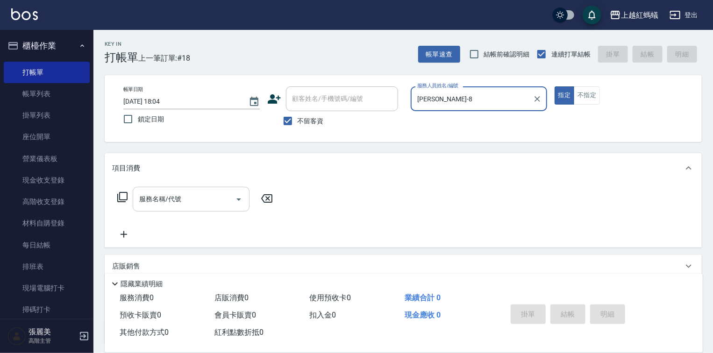
click at [219, 200] on input "服務名稱/代號" at bounding box center [184, 199] width 94 height 16
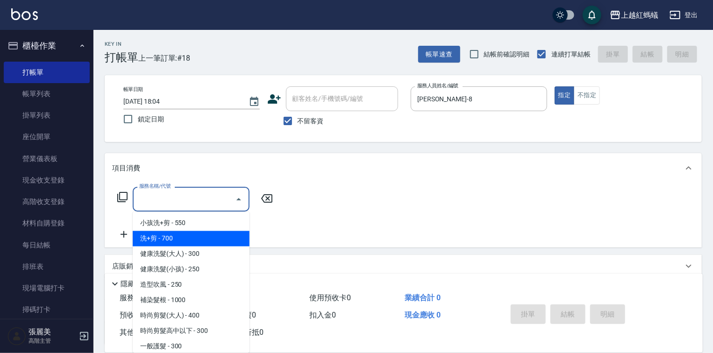
click at [186, 236] on span "洗+剪 - 700" at bounding box center [191, 238] width 117 height 15
type input "洗+剪(200)"
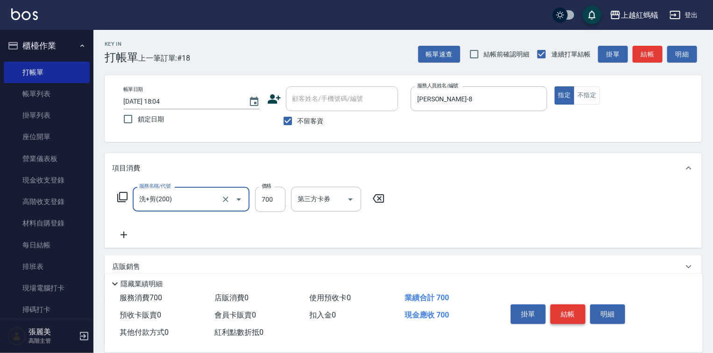
click at [573, 308] on button "結帳" at bounding box center [567, 315] width 35 height 20
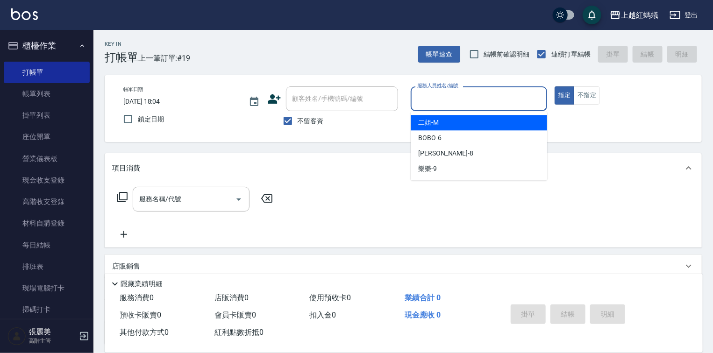
click at [441, 106] on input "服務人員姓名/編號" at bounding box center [479, 99] width 128 height 16
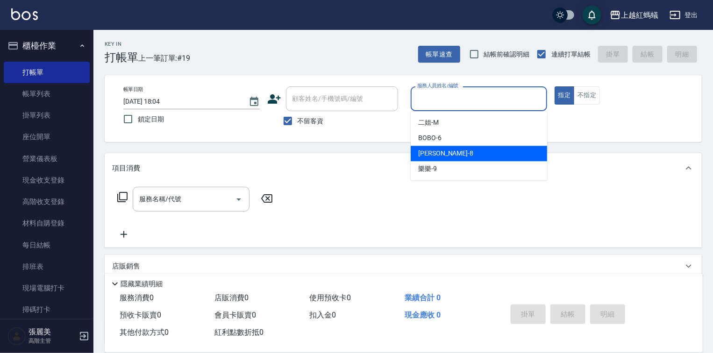
click at [454, 158] on div "[PERSON_NAME] -8" at bounding box center [479, 153] width 136 height 15
type input "[PERSON_NAME]-8"
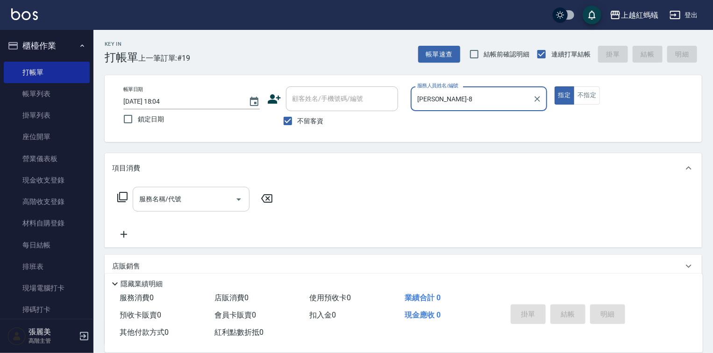
click at [164, 191] on div "服務名稱/代號" at bounding box center [191, 199] width 117 height 25
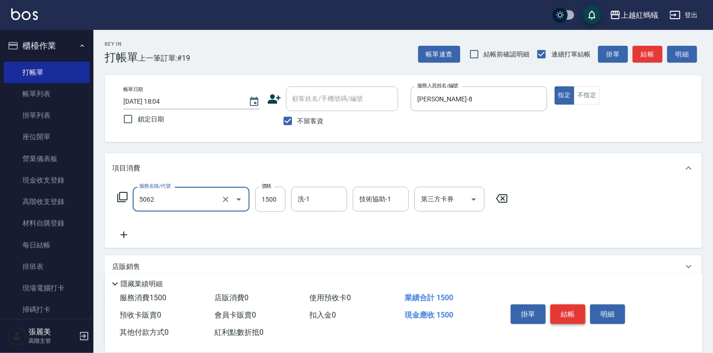
type input "花式燙髮(中)(5062)"
click at [568, 316] on button "結帳" at bounding box center [567, 315] width 35 height 20
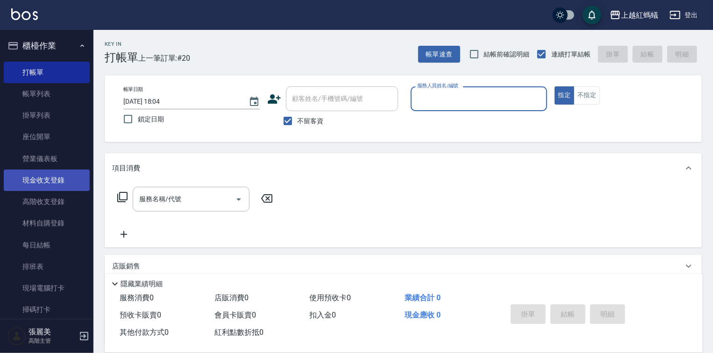
click at [47, 181] on link "現金收支登錄" at bounding box center [47, 180] width 86 height 21
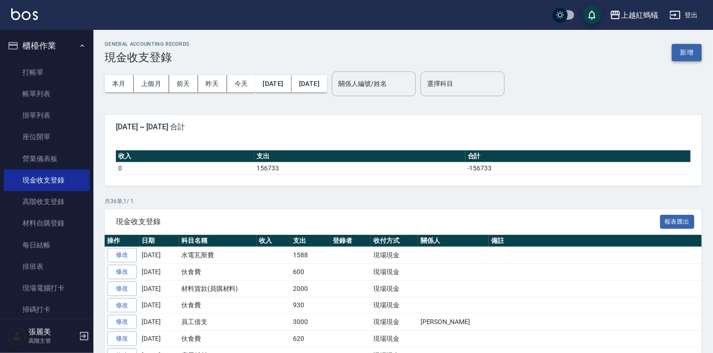
click at [694, 49] on button "新增" at bounding box center [687, 52] width 30 height 17
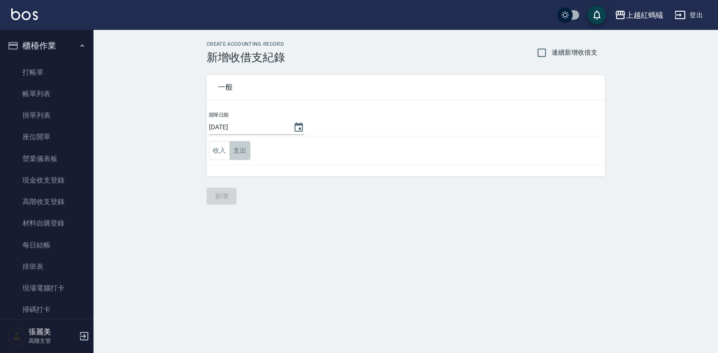
click at [235, 151] on button "支出" at bounding box center [239, 150] width 21 height 19
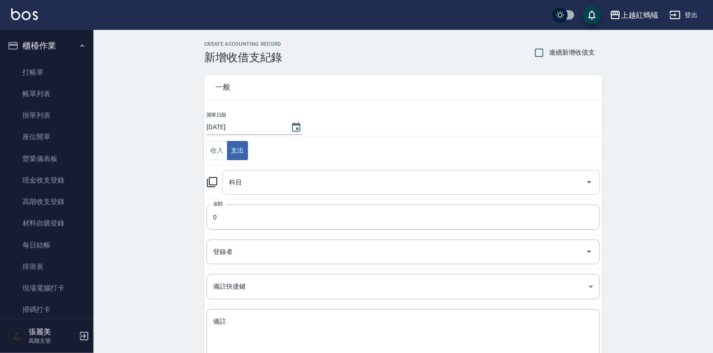
click at [235, 183] on input "科目" at bounding box center [404, 182] width 355 height 16
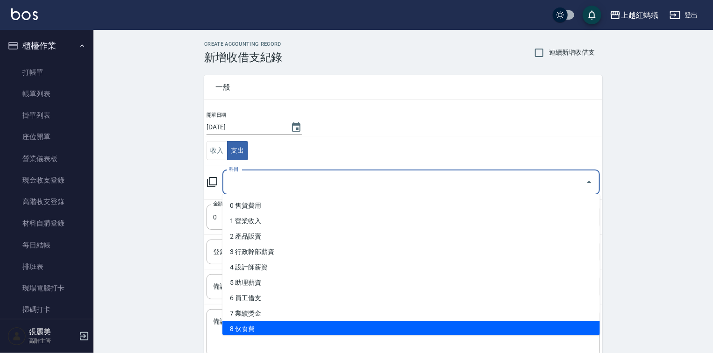
click at [242, 326] on li "8 伙食費" at bounding box center [411, 328] width 378 height 15
type input "8 伙食費"
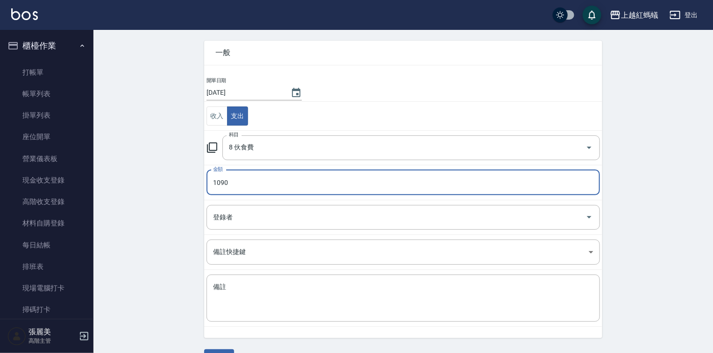
scroll to position [58, 0]
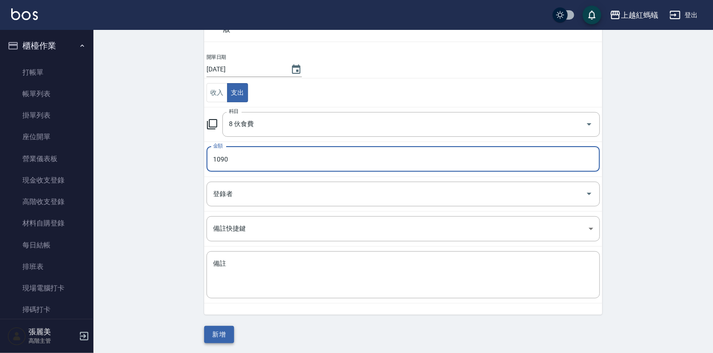
type input "1090"
click at [216, 335] on button "新增" at bounding box center [219, 334] width 30 height 17
